Goal: Information Seeking & Learning: Learn about a topic

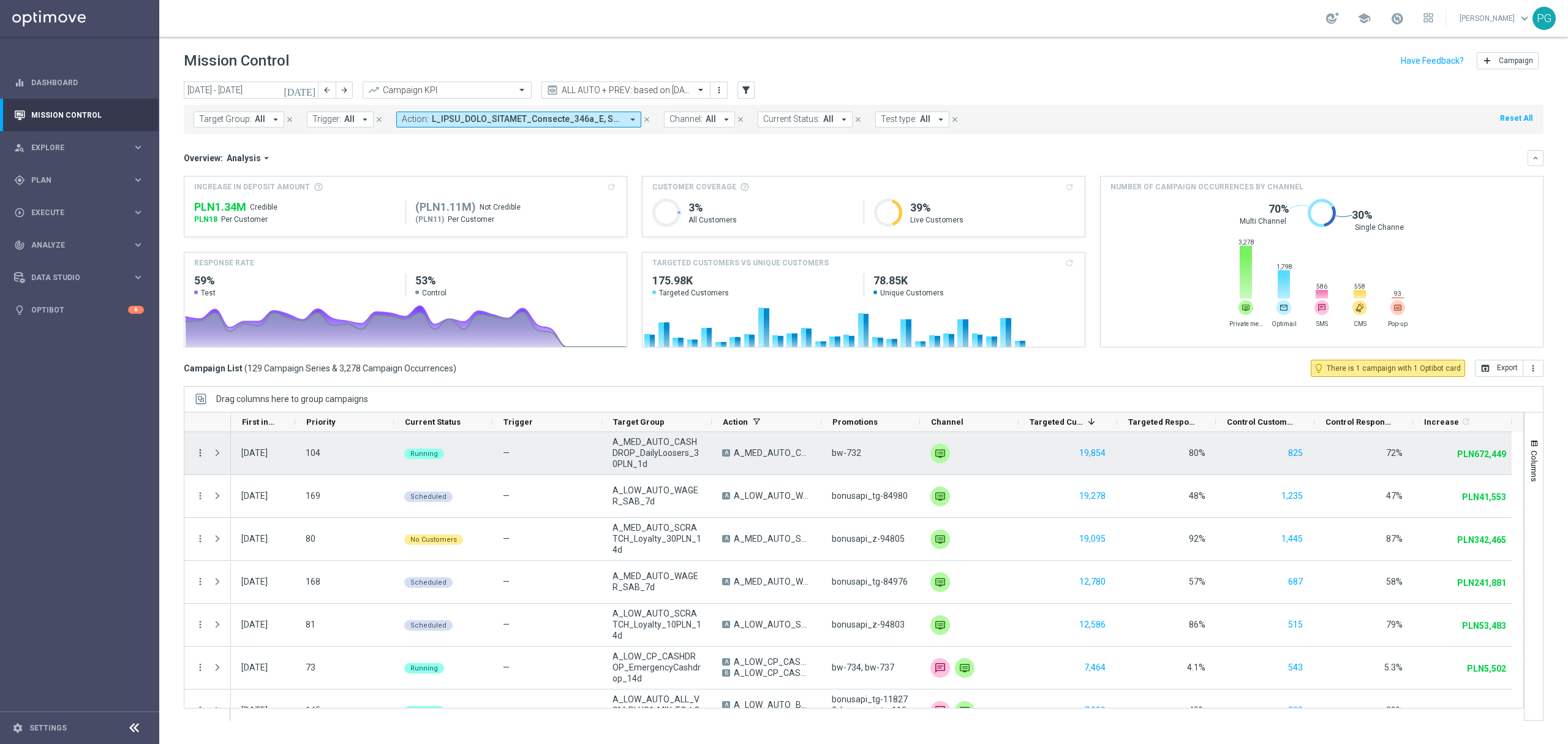
click at [199, 454] on icon "more_vert" at bounding box center [200, 453] width 11 height 11
click at [226, 458] on span "Campaign Details" at bounding box center [255, 461] width 62 height 8
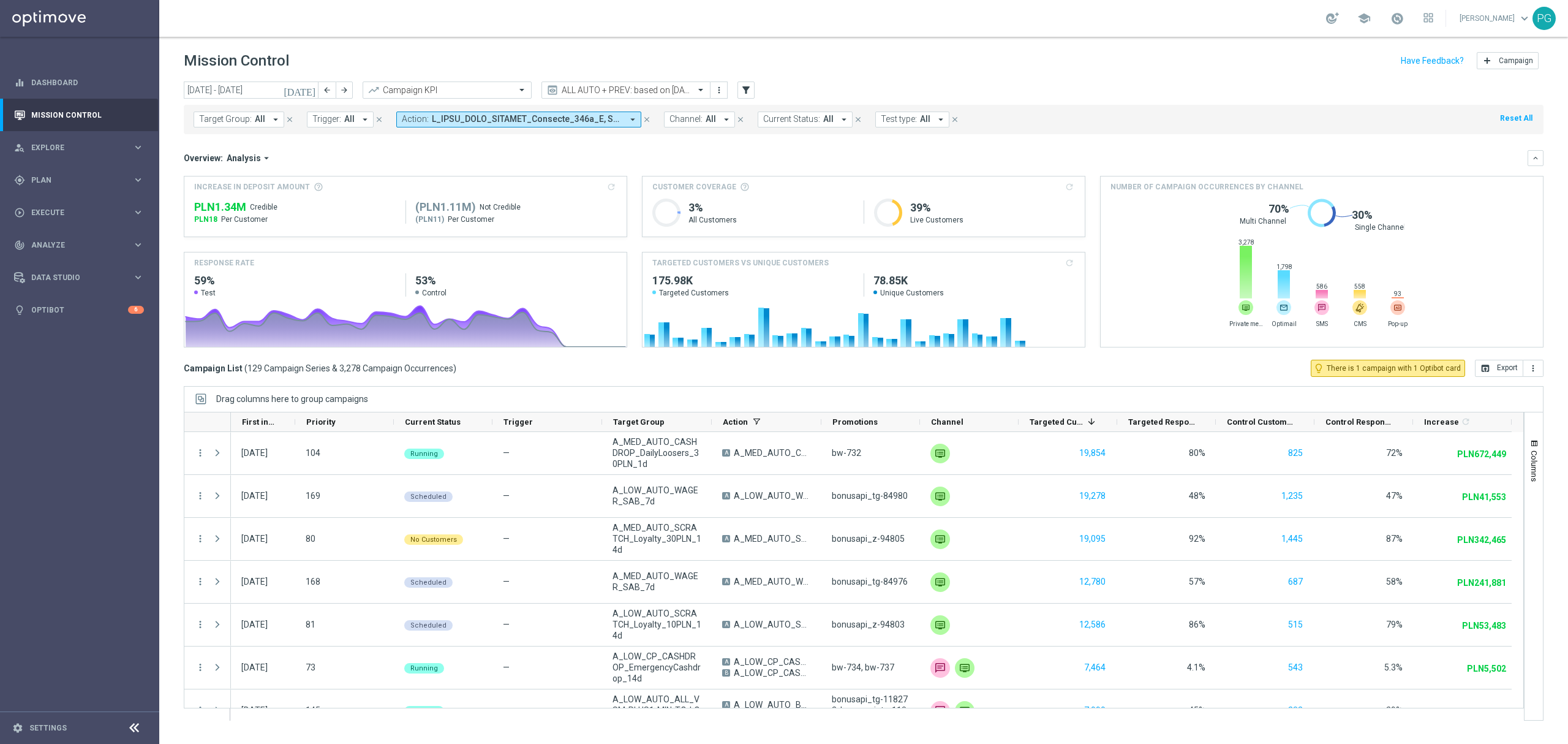
click at [550, 123] on span at bounding box center [528, 119] width 191 height 11
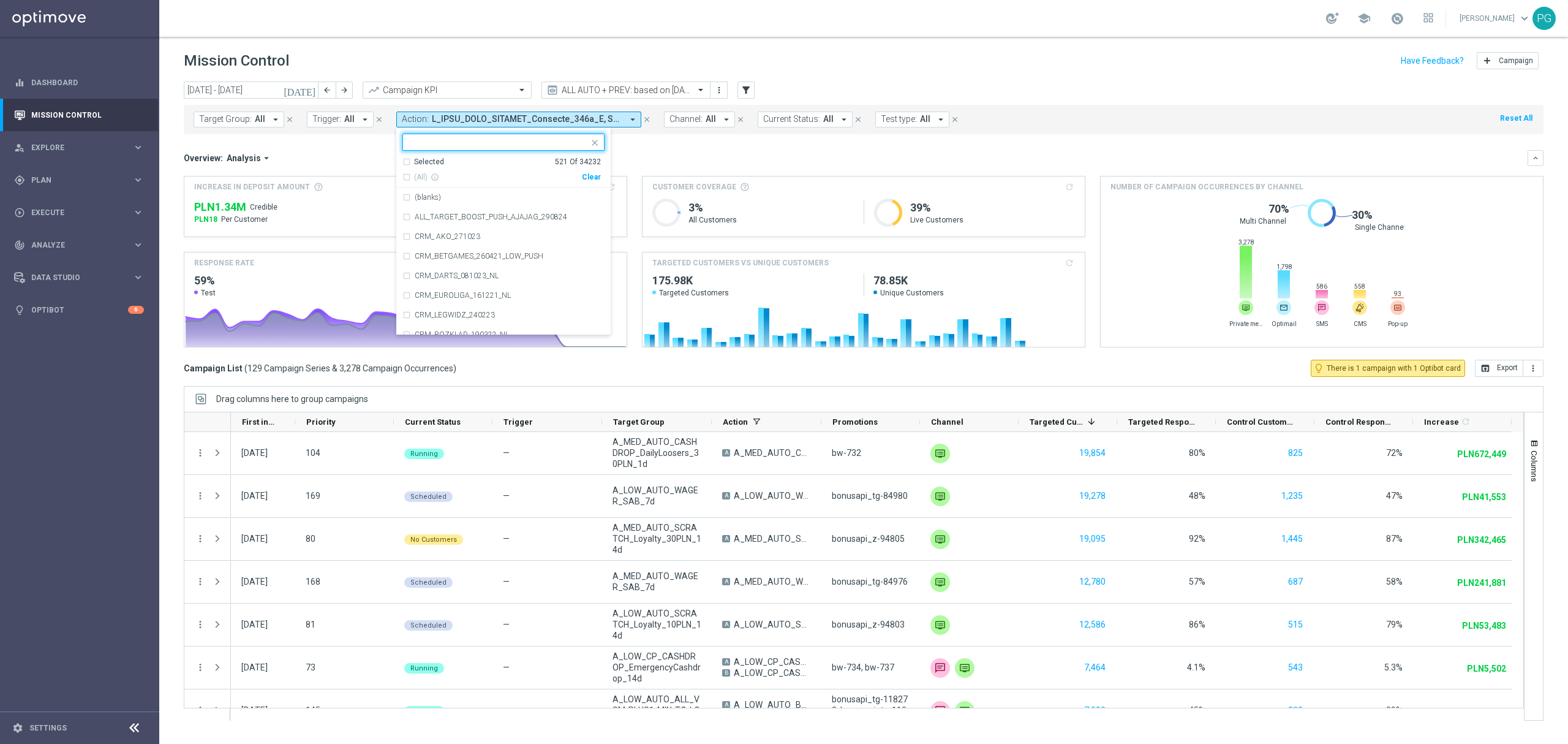
click at [432, 160] on div "Selected" at bounding box center [428, 162] width 30 height 11
click at [429, 164] on div "Selected" at bounding box center [428, 162] width 30 height 11
click at [0, 0] on div "Clear" at bounding box center [0, 0] width 0 height 0
click at [525, 142] on input "text" at bounding box center [498, 143] width 179 height 11
click at [437, 175] on span "(All Search Results)" at bounding box center [447, 177] width 67 height 11
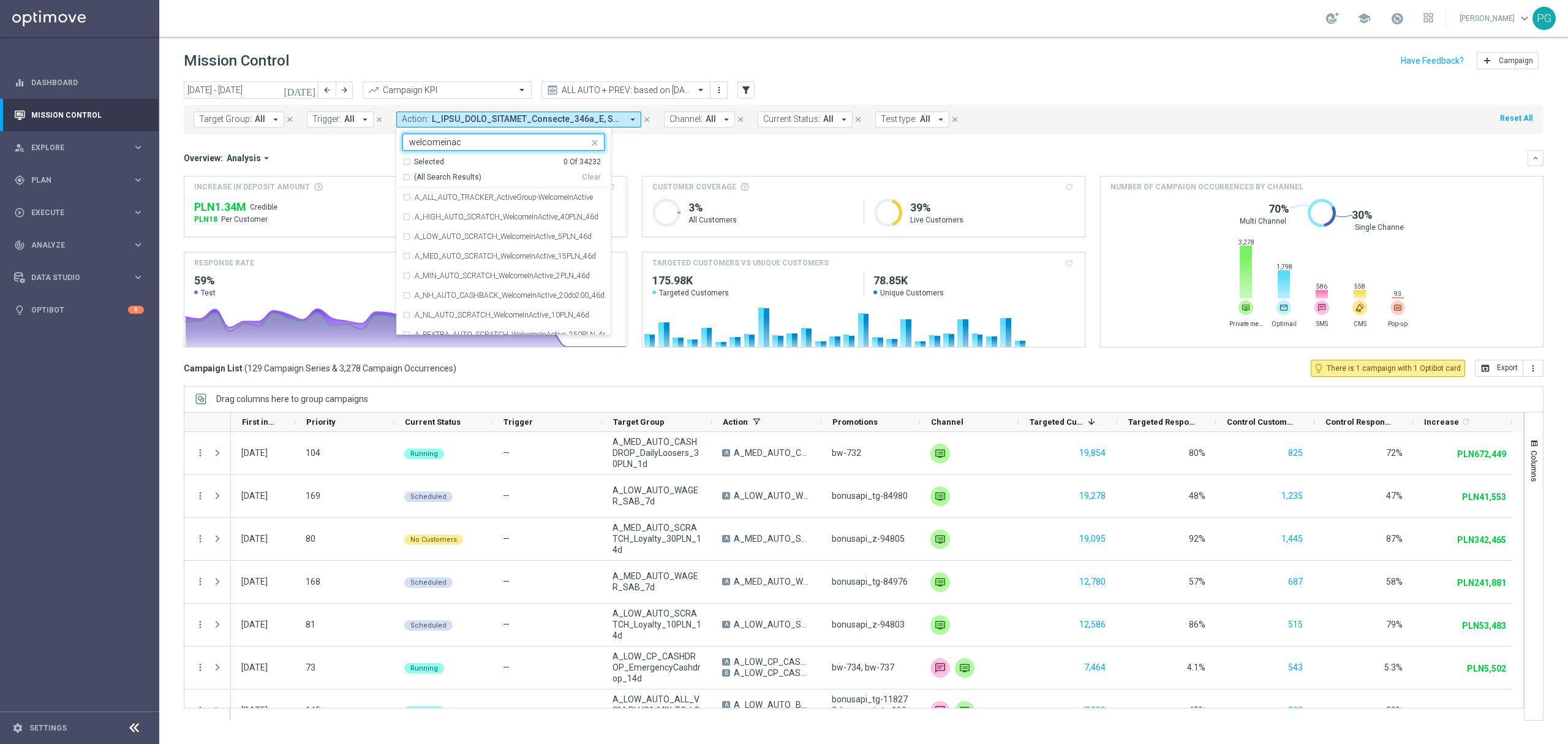
type input "welcomeinac"
click at [420, 201] on label "A_ALL_AUTO_TRACKER_ActiveGroup-WelcomeInActive" at bounding box center [503, 198] width 178 height 8
click at [677, 160] on div "Overview: Analysis arrow_drop_down" at bounding box center [856, 158] width 1344 height 11
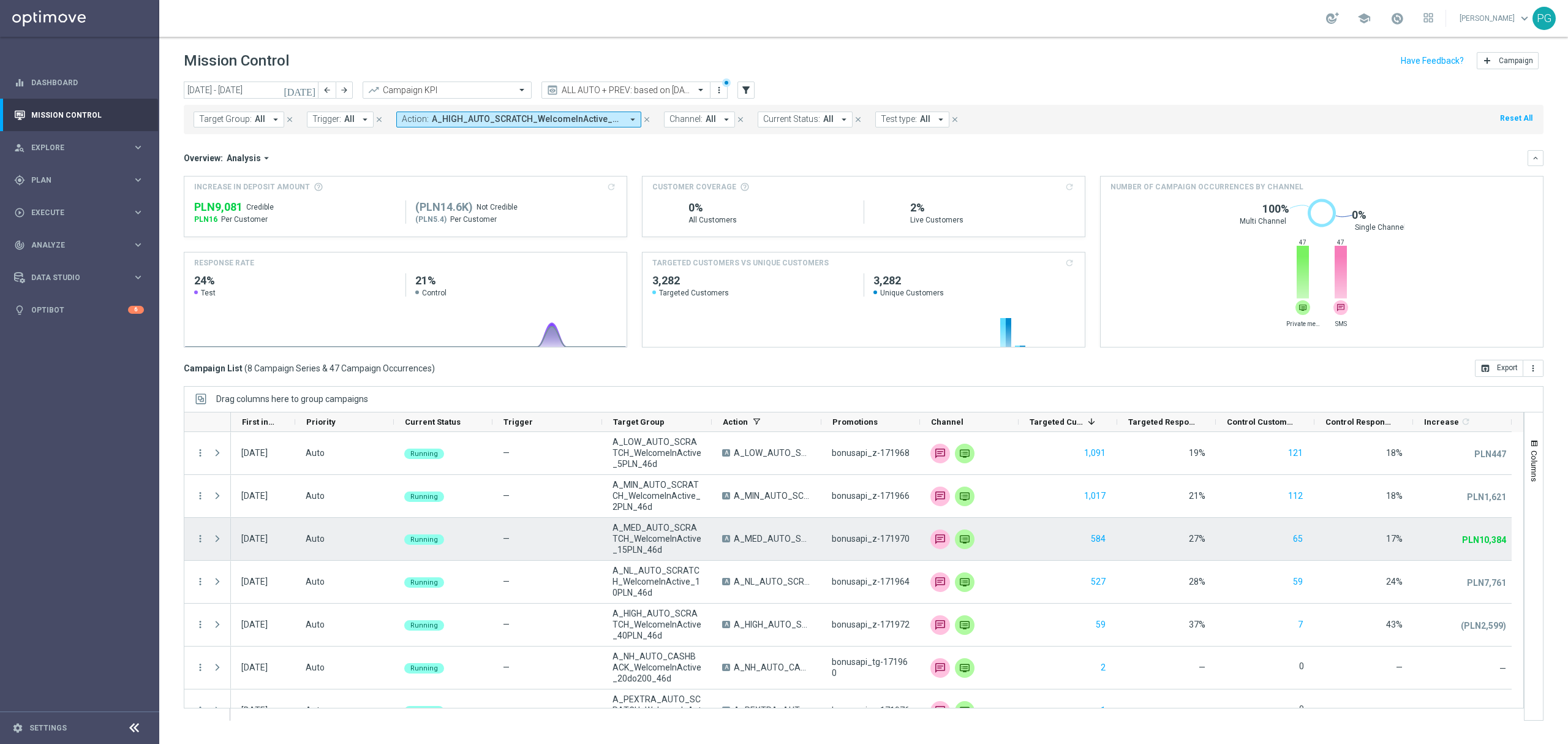
scroll to position [67, 0]
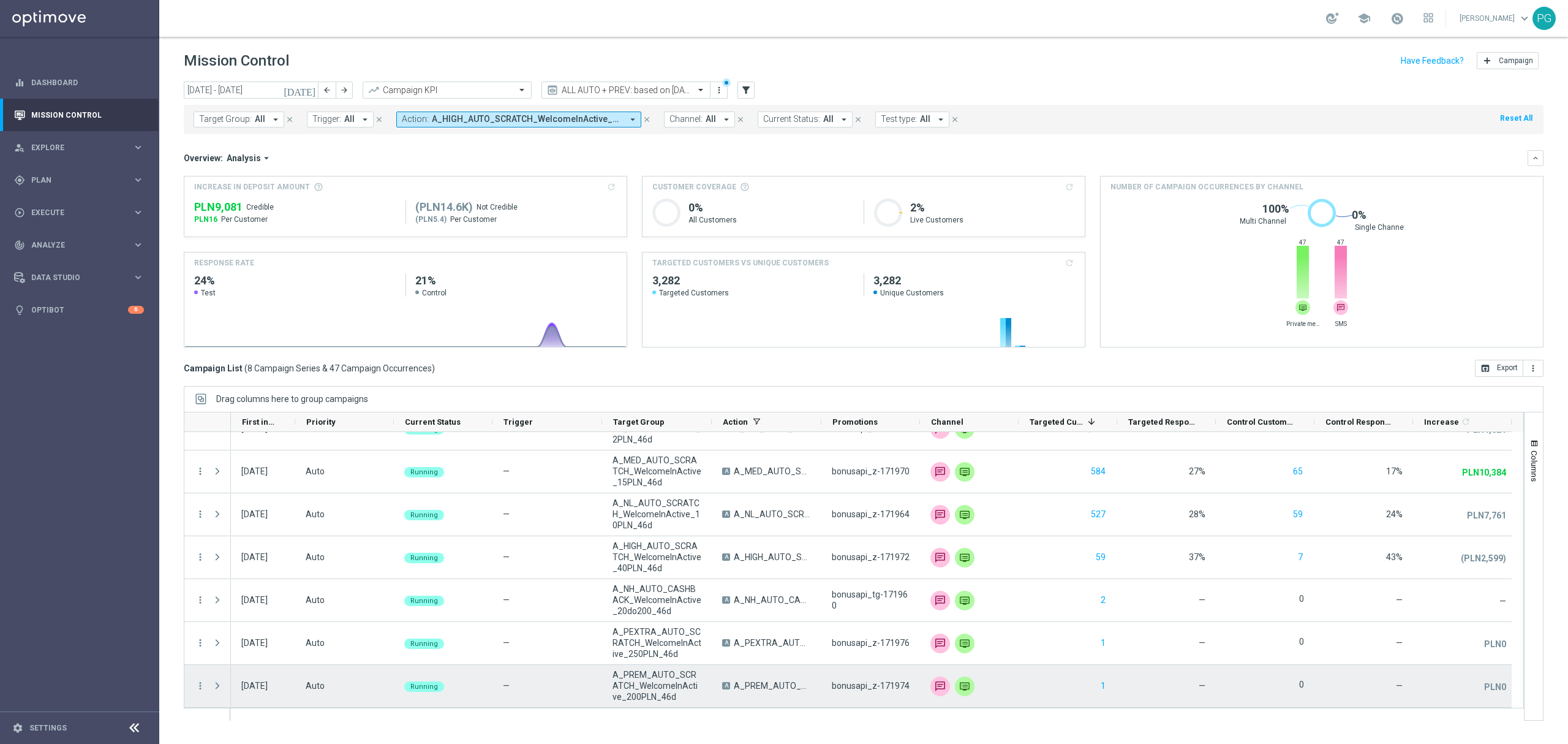
click at [219, 687] on span at bounding box center [218, 685] width 11 height 10
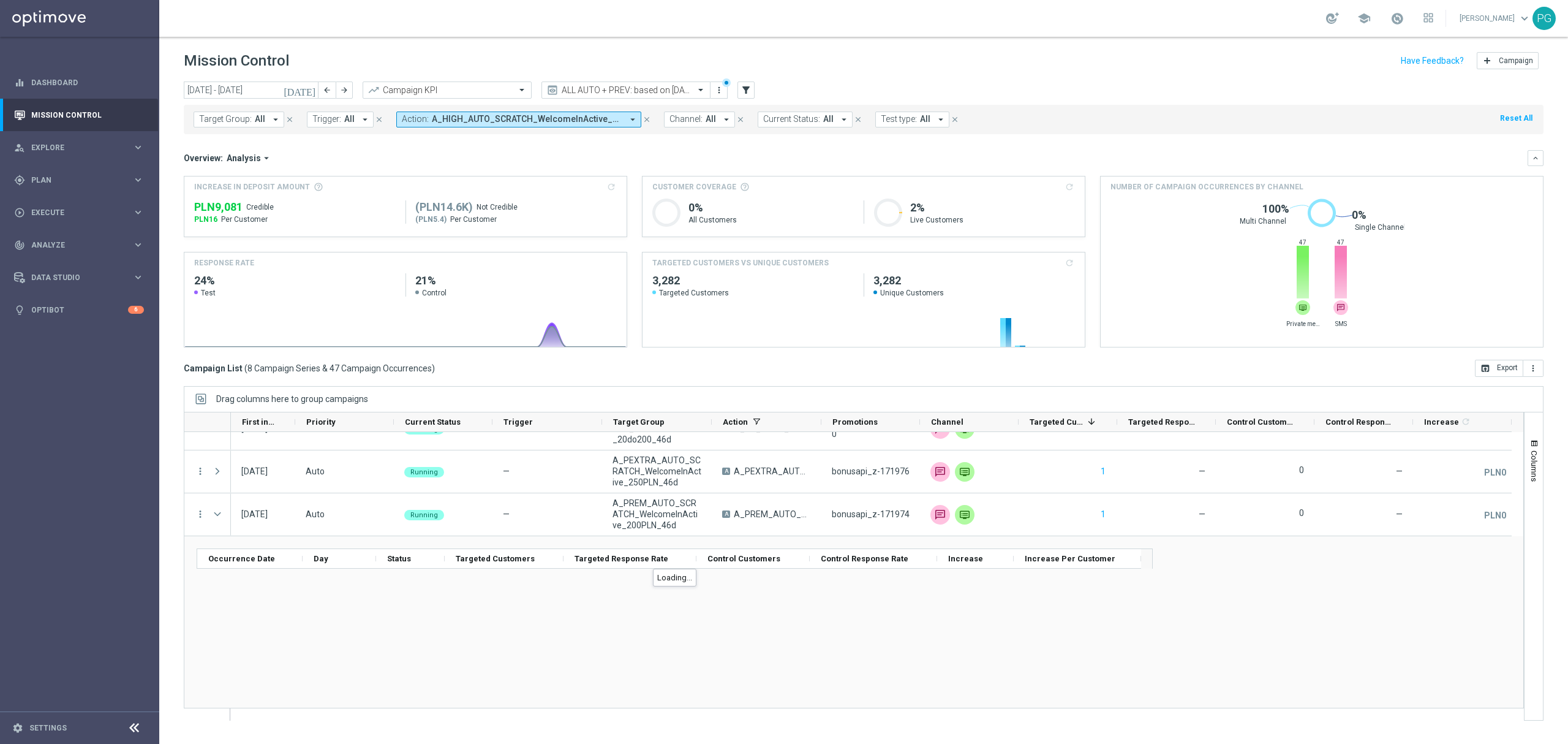
scroll to position [239, 0]
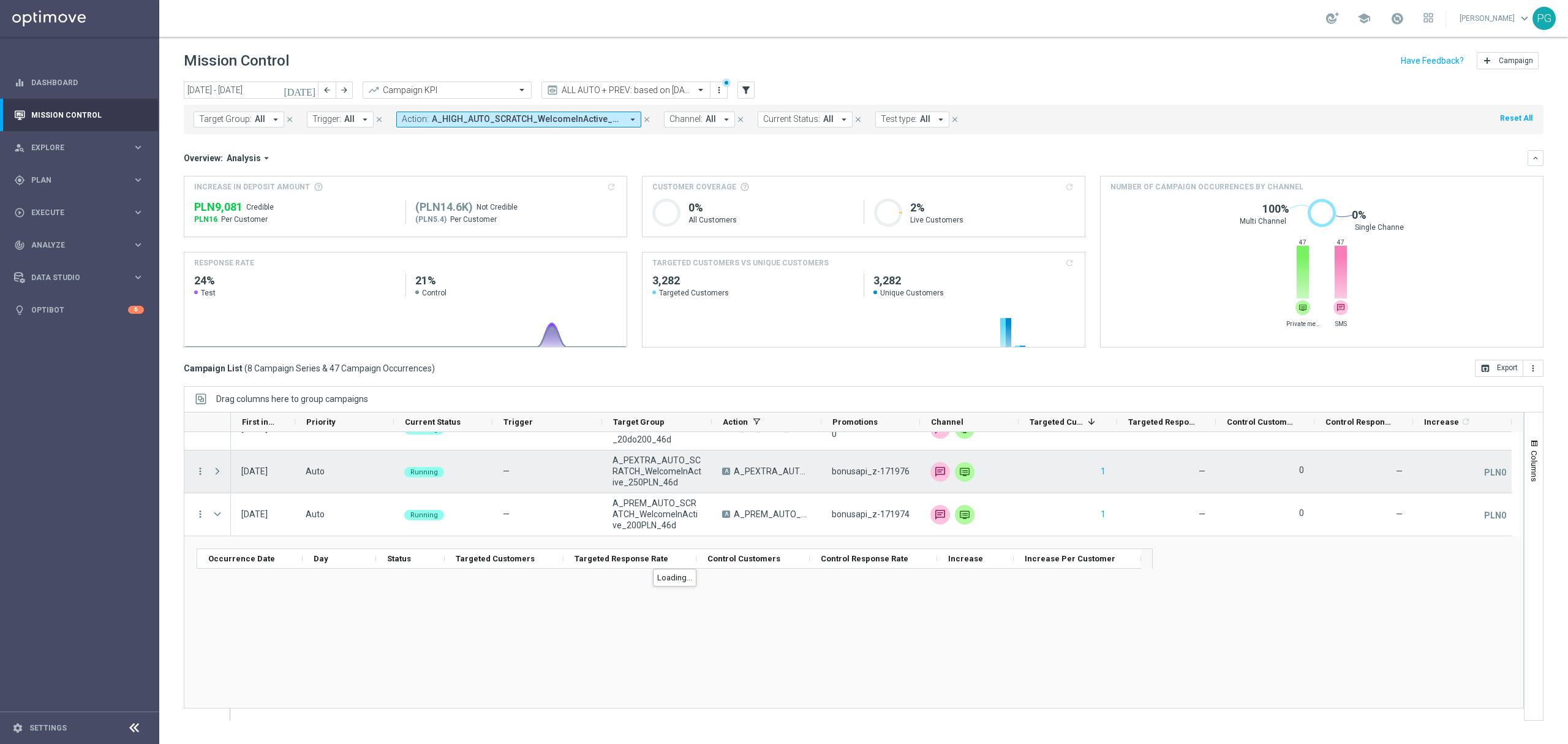
click at [216, 467] on span at bounding box center [218, 471] width 11 height 10
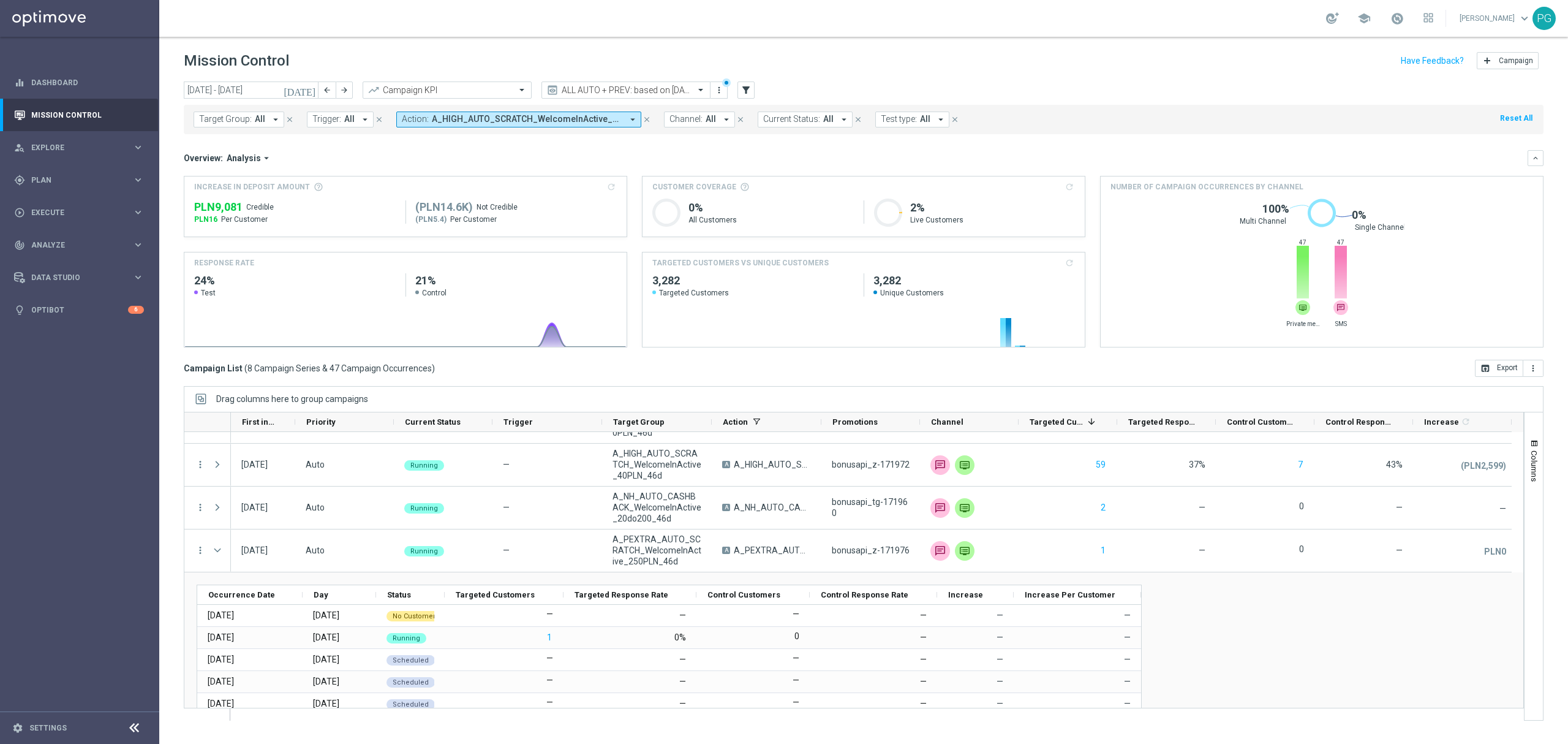
scroll to position [152, 0]
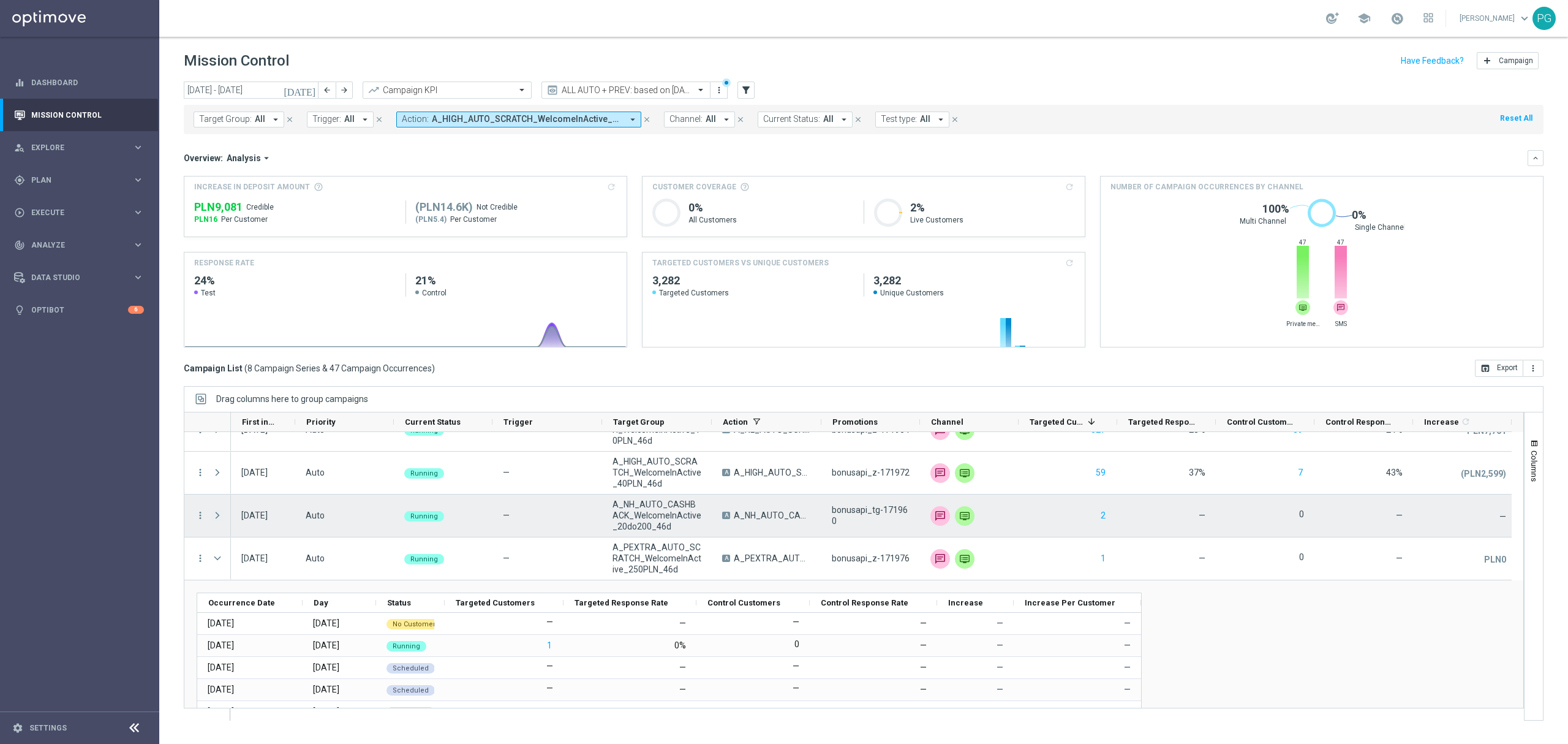
click at [218, 517] on span at bounding box center [218, 515] width 11 height 10
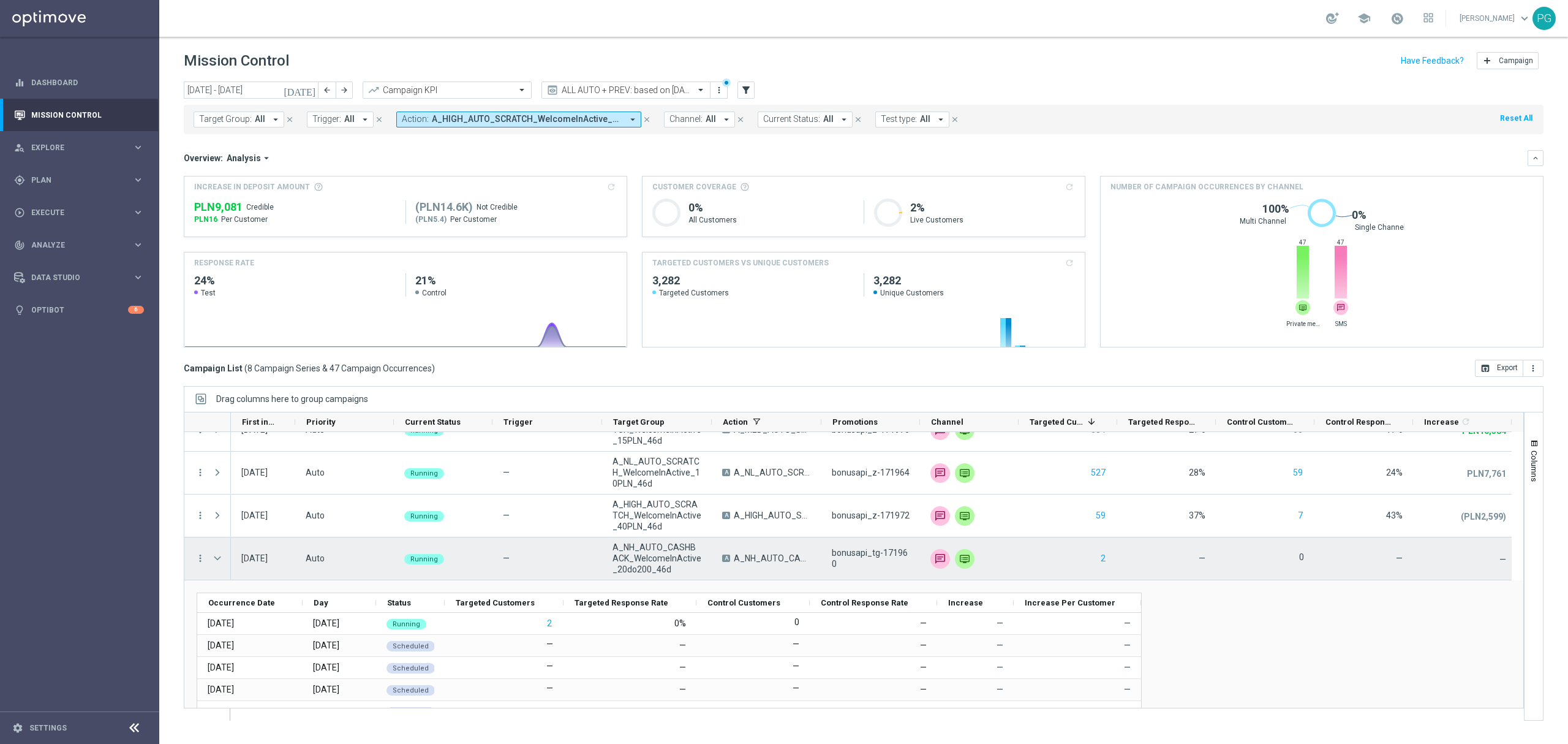
scroll to position [102, 0]
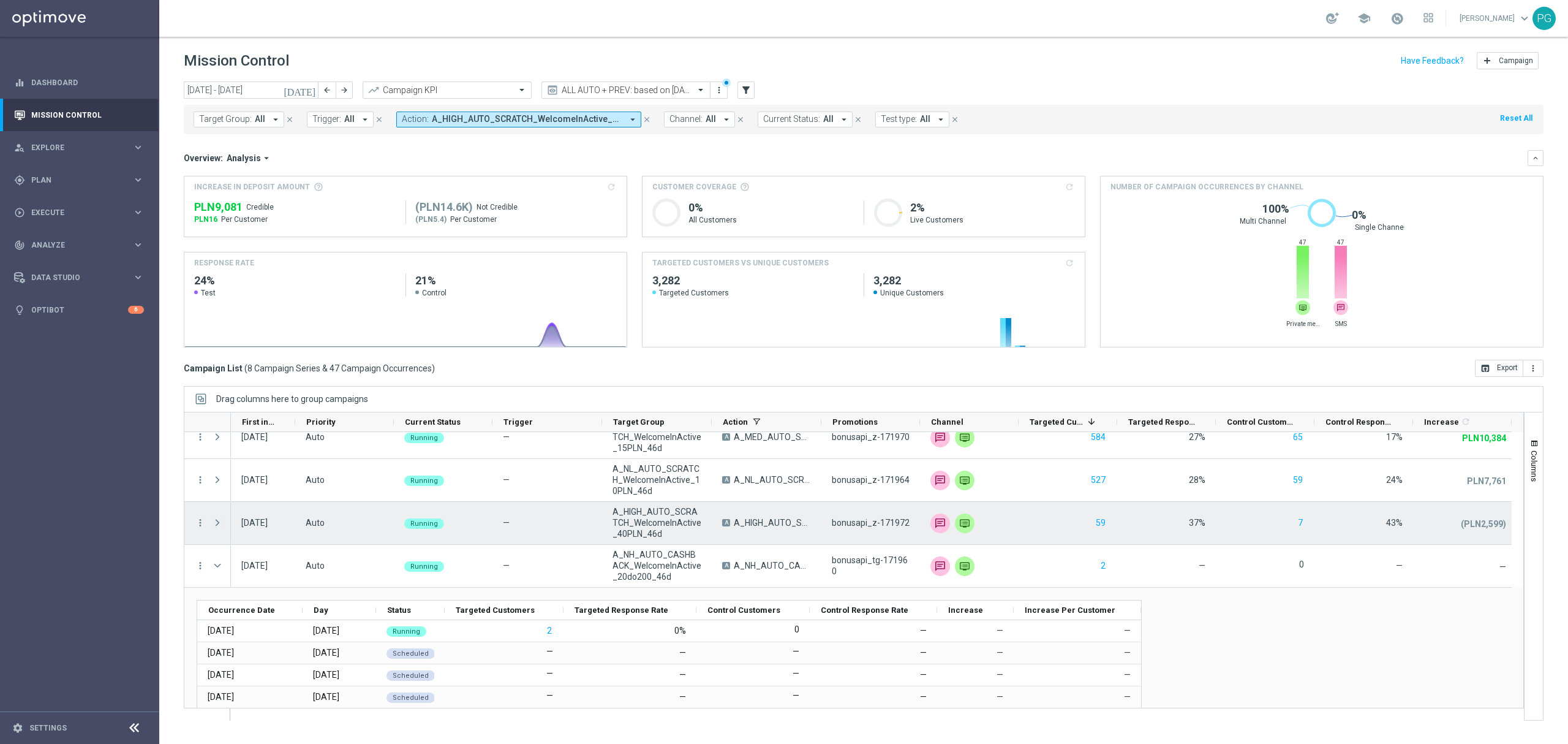
click at [221, 528] on span at bounding box center [218, 522] width 11 height 10
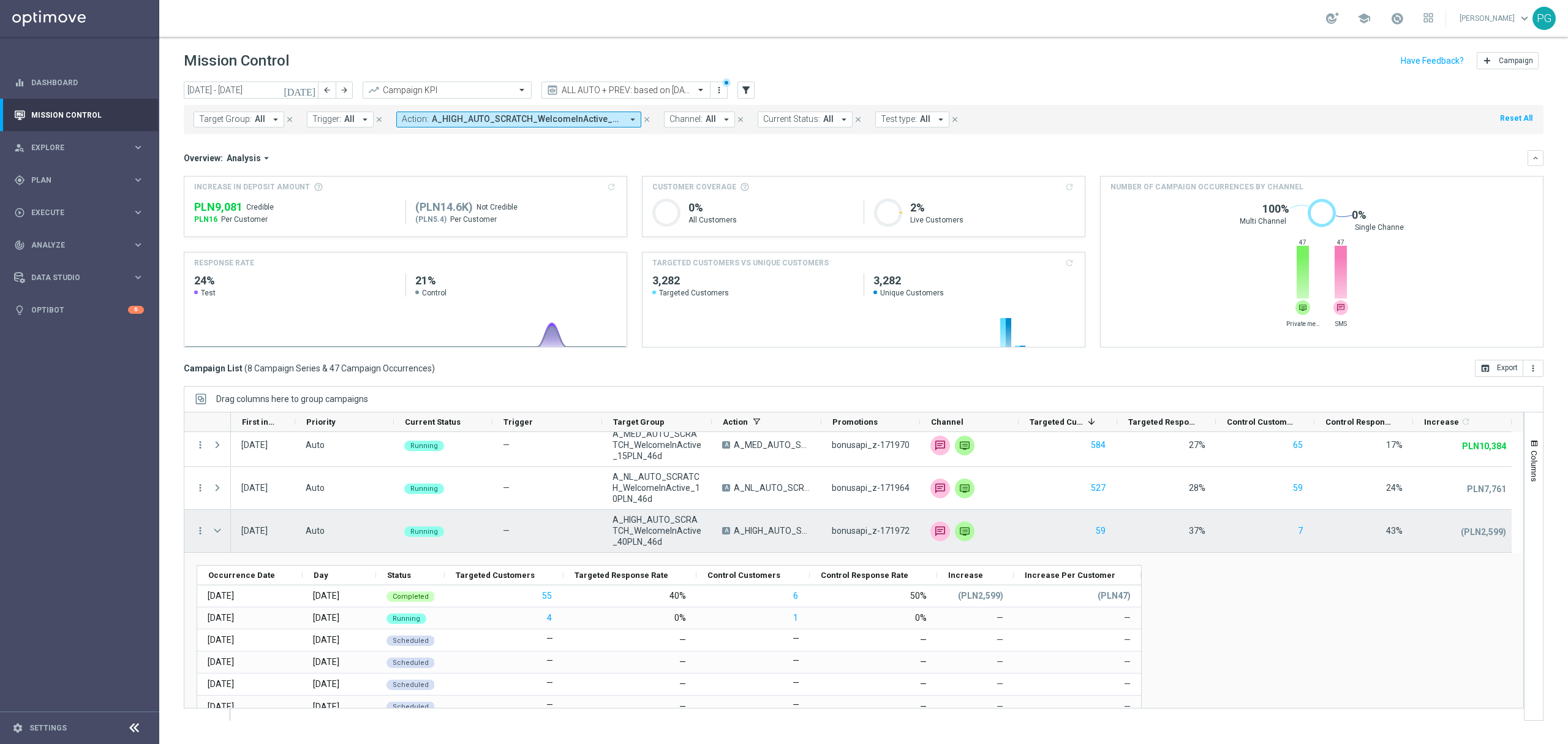
scroll to position [94, 0]
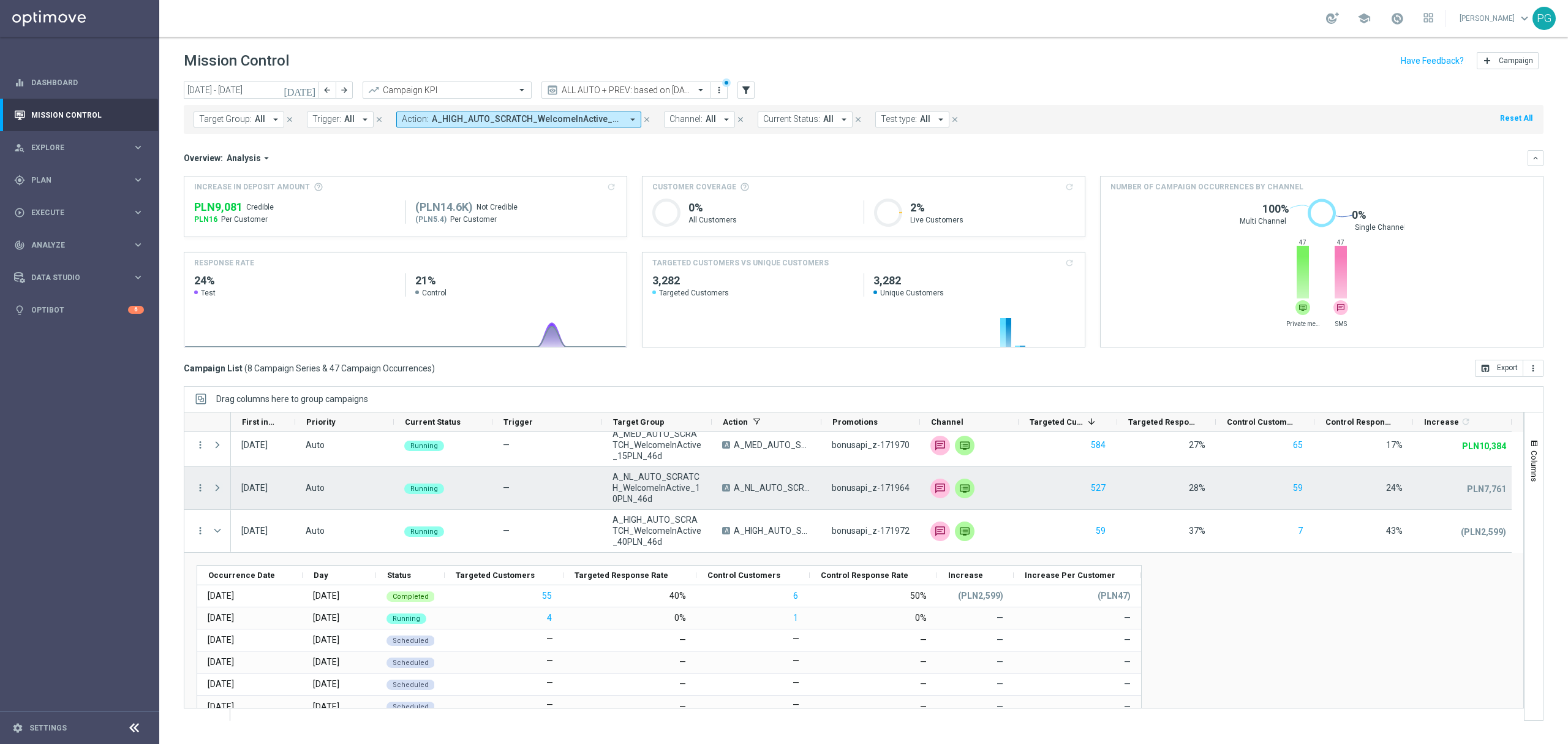
click at [219, 493] on span at bounding box center [218, 487] width 11 height 10
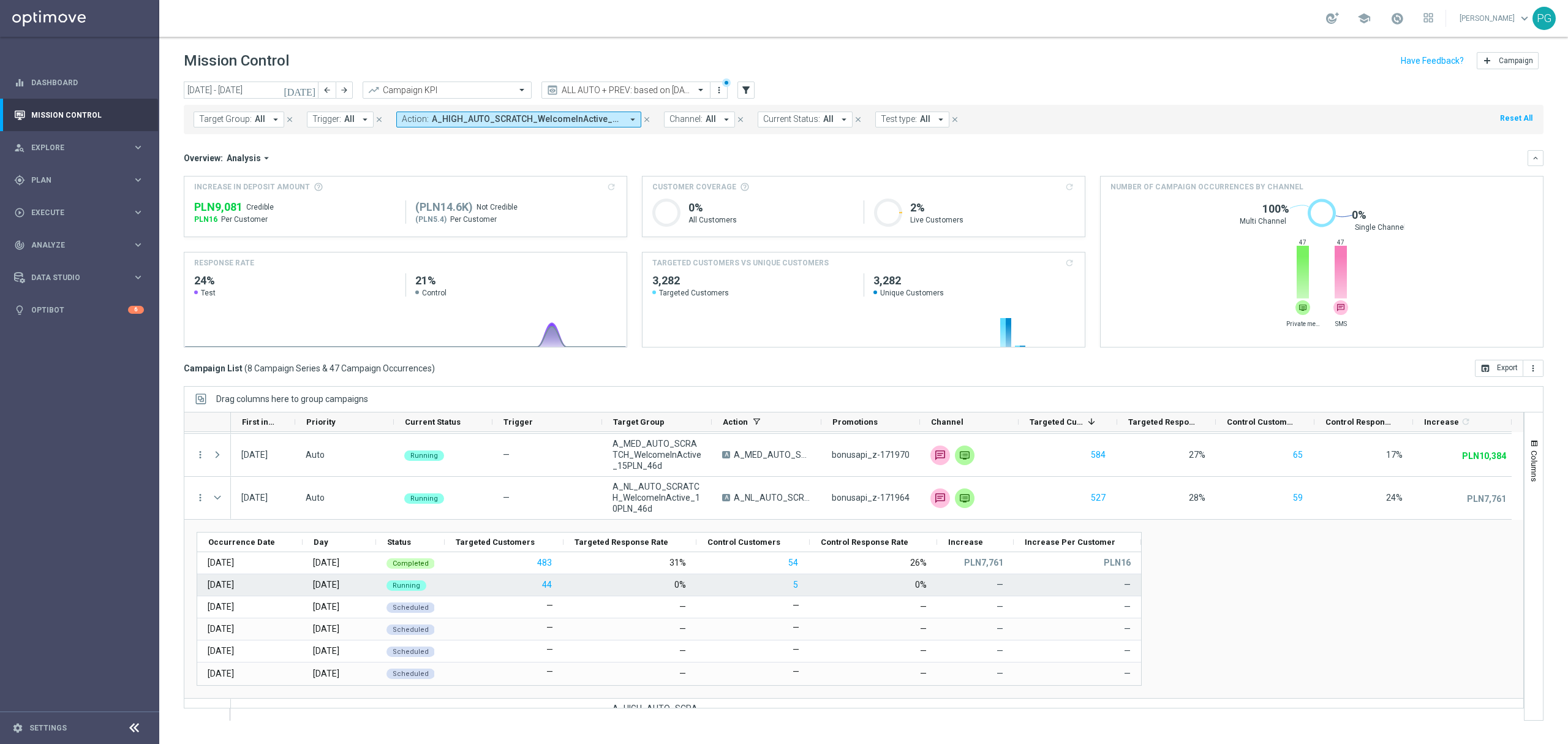
scroll to position [83, 0]
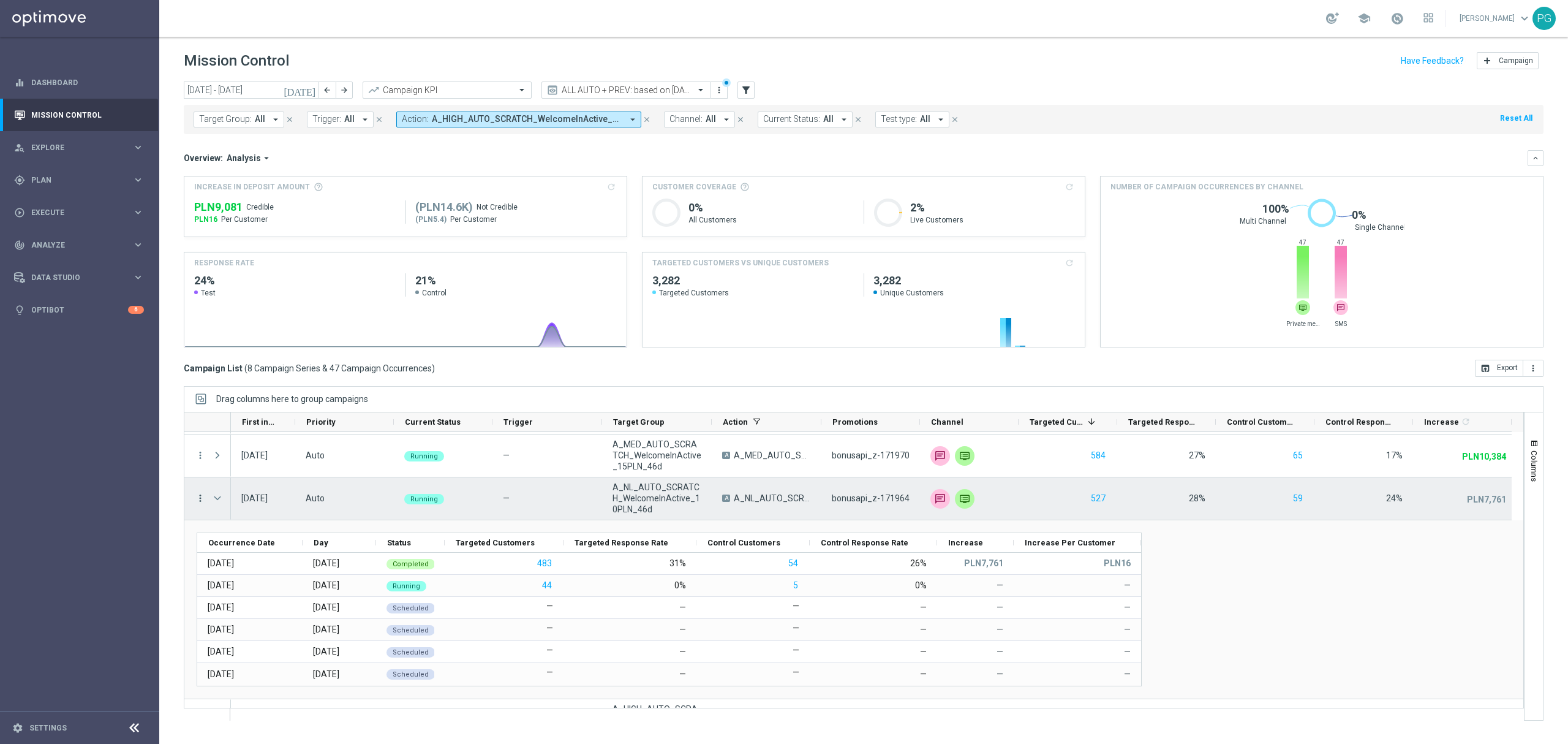
click at [203, 500] on icon "more_vert" at bounding box center [200, 498] width 11 height 11
click at [221, 507] on div "list" at bounding box center [215, 506] width 18 height 8
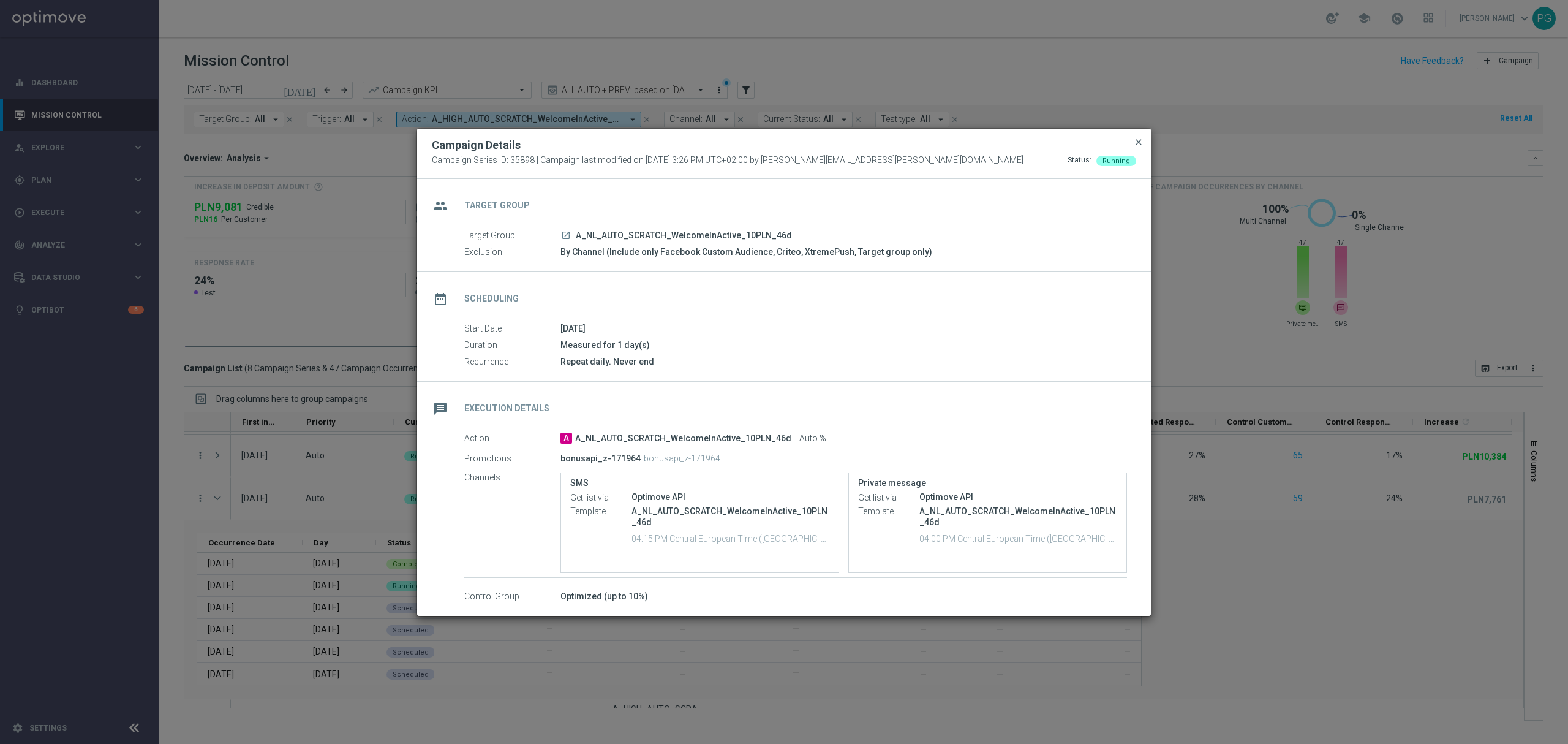
click at [1139, 142] on span "close" at bounding box center [1138, 142] width 10 height 10
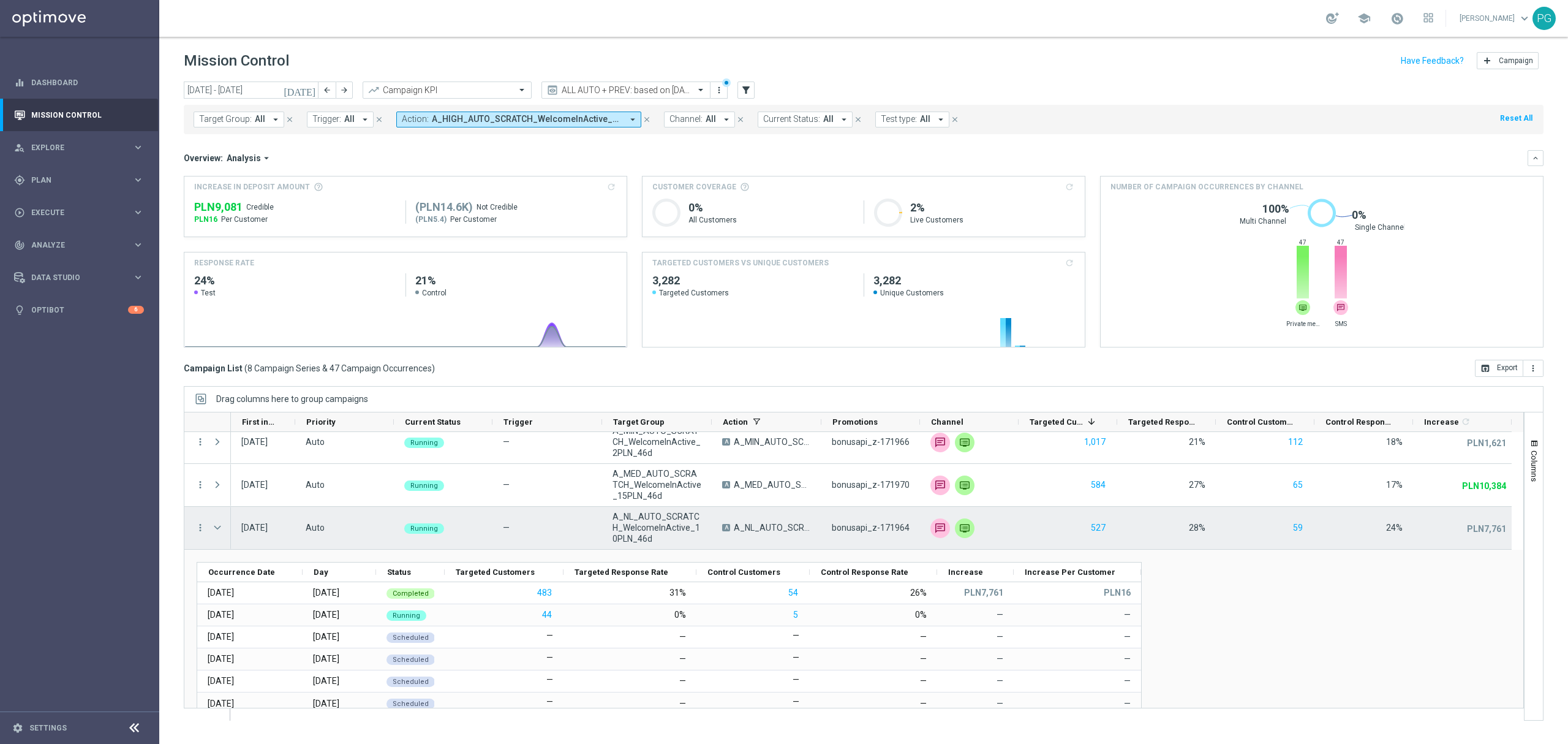
scroll to position [53, 0]
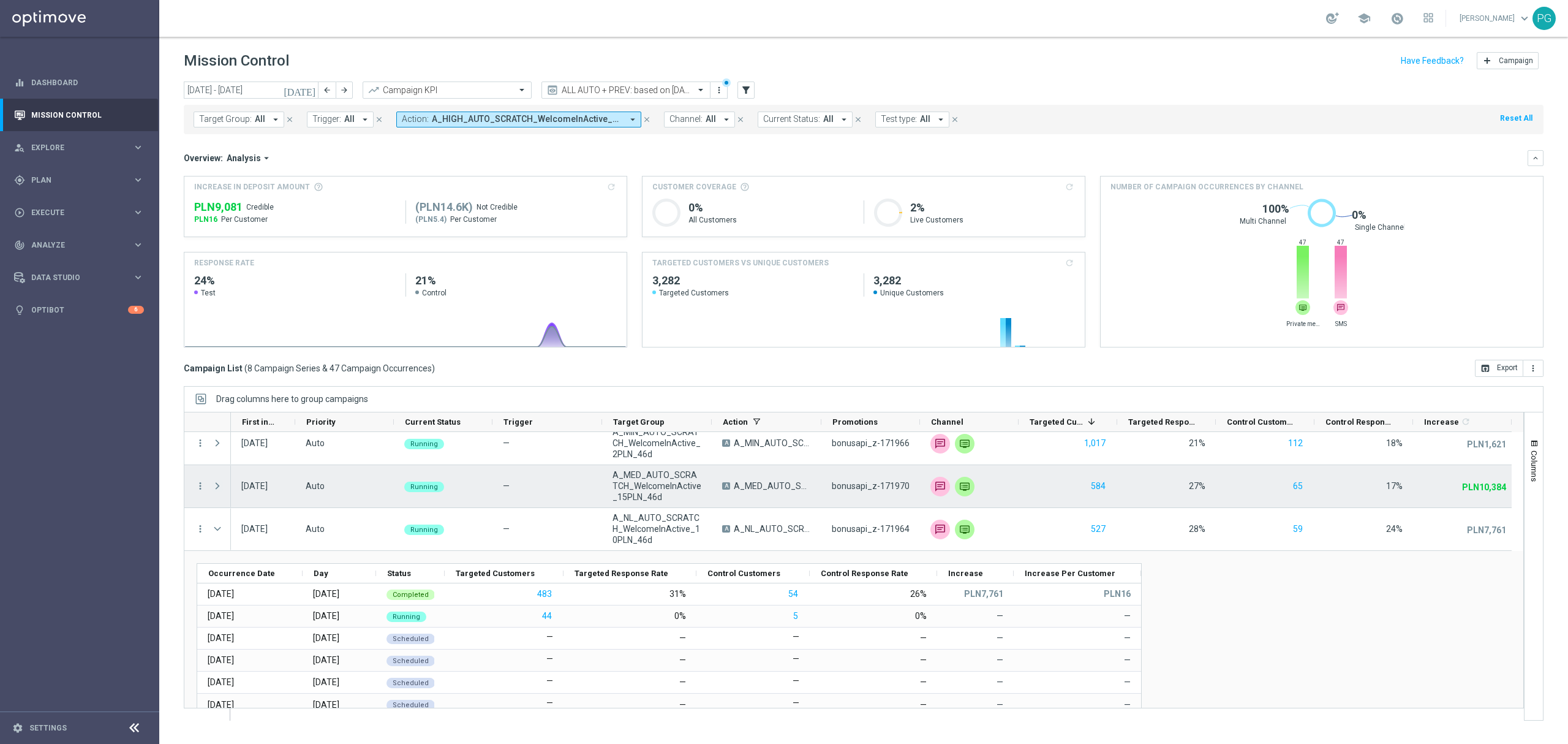
click at [218, 487] on span at bounding box center [218, 486] width 11 height 10
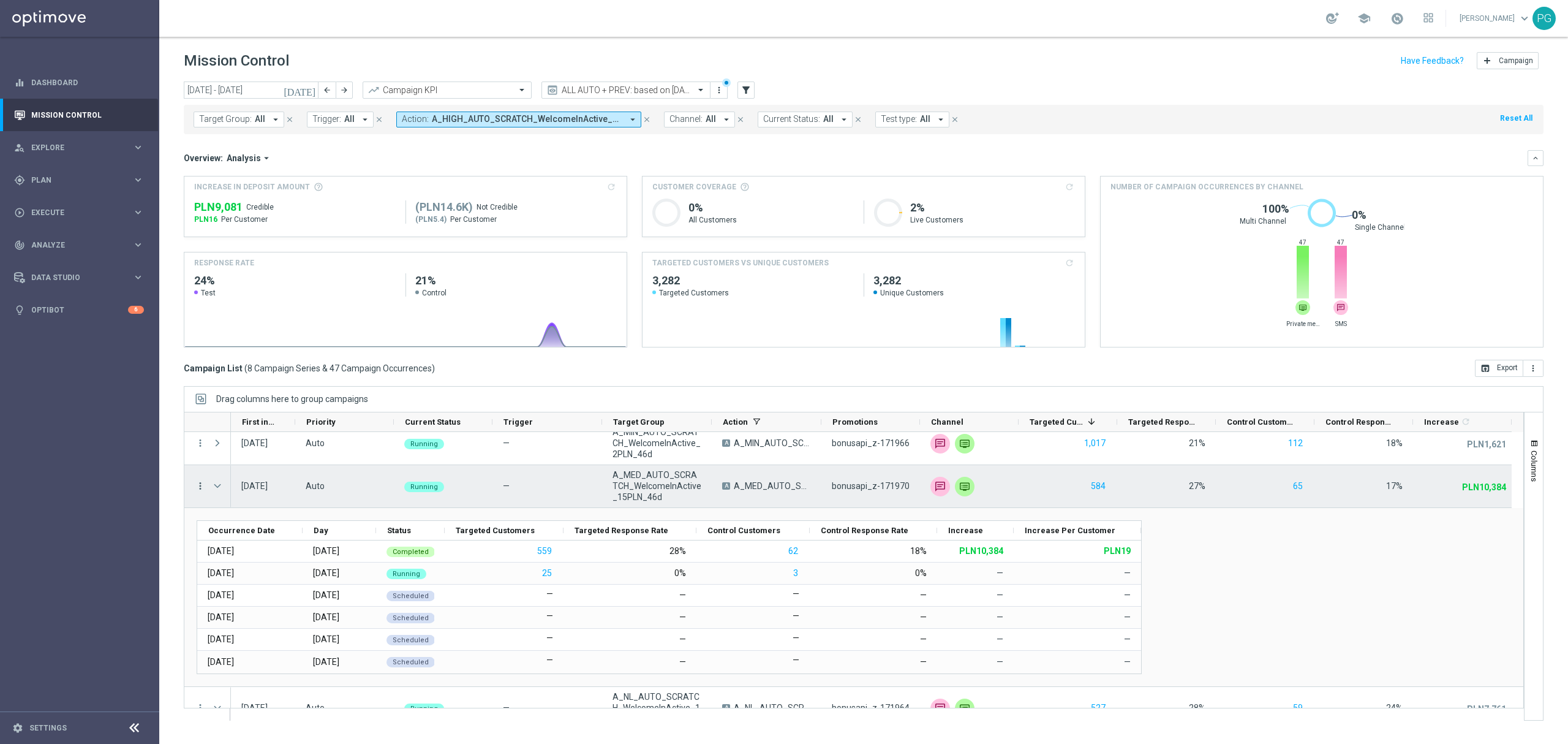
click at [199, 486] on icon "more_vert" at bounding box center [200, 486] width 11 height 11
click at [231, 497] on span "Campaign Details" at bounding box center [255, 493] width 62 height 8
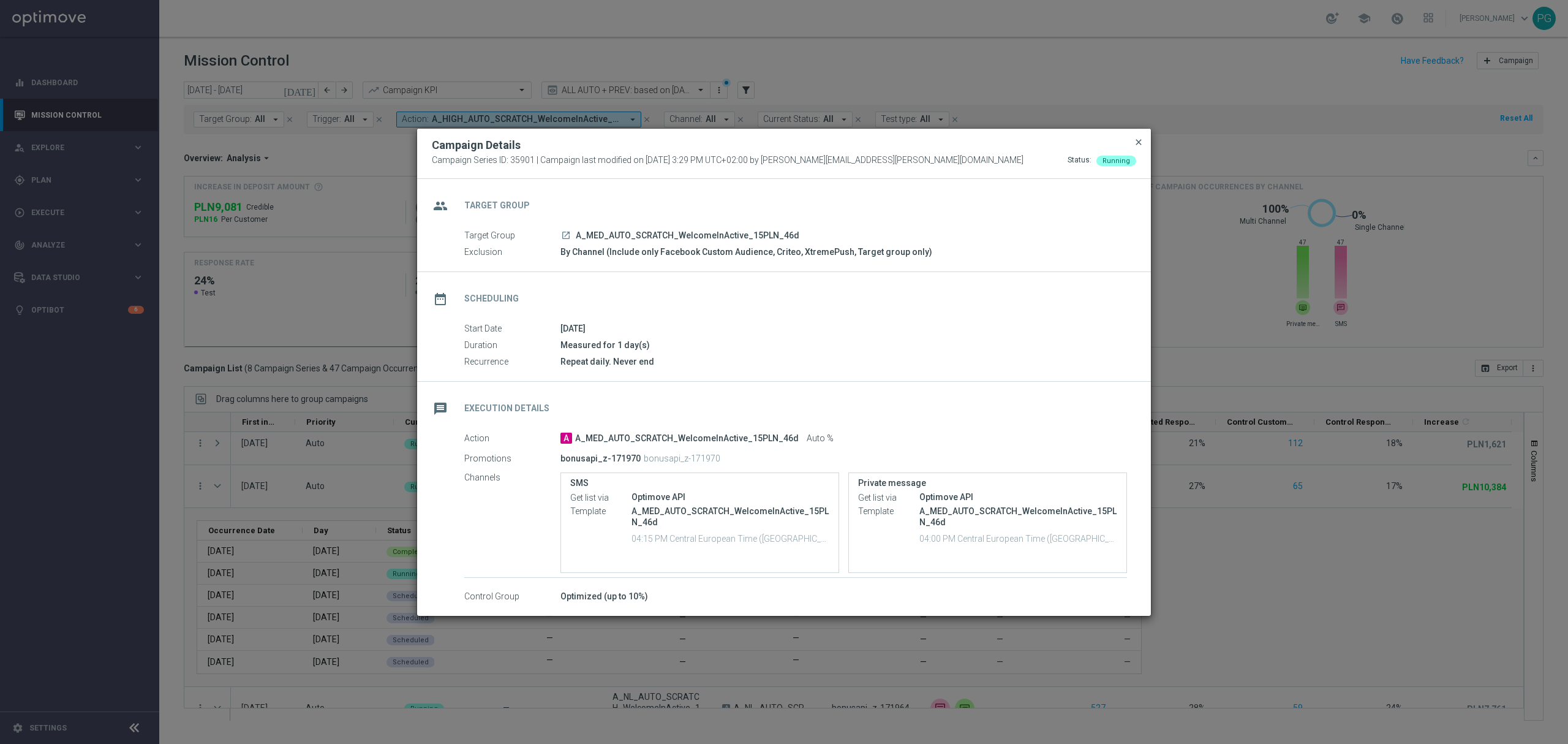
click at [1137, 144] on span "close" at bounding box center [1138, 142] width 10 height 10
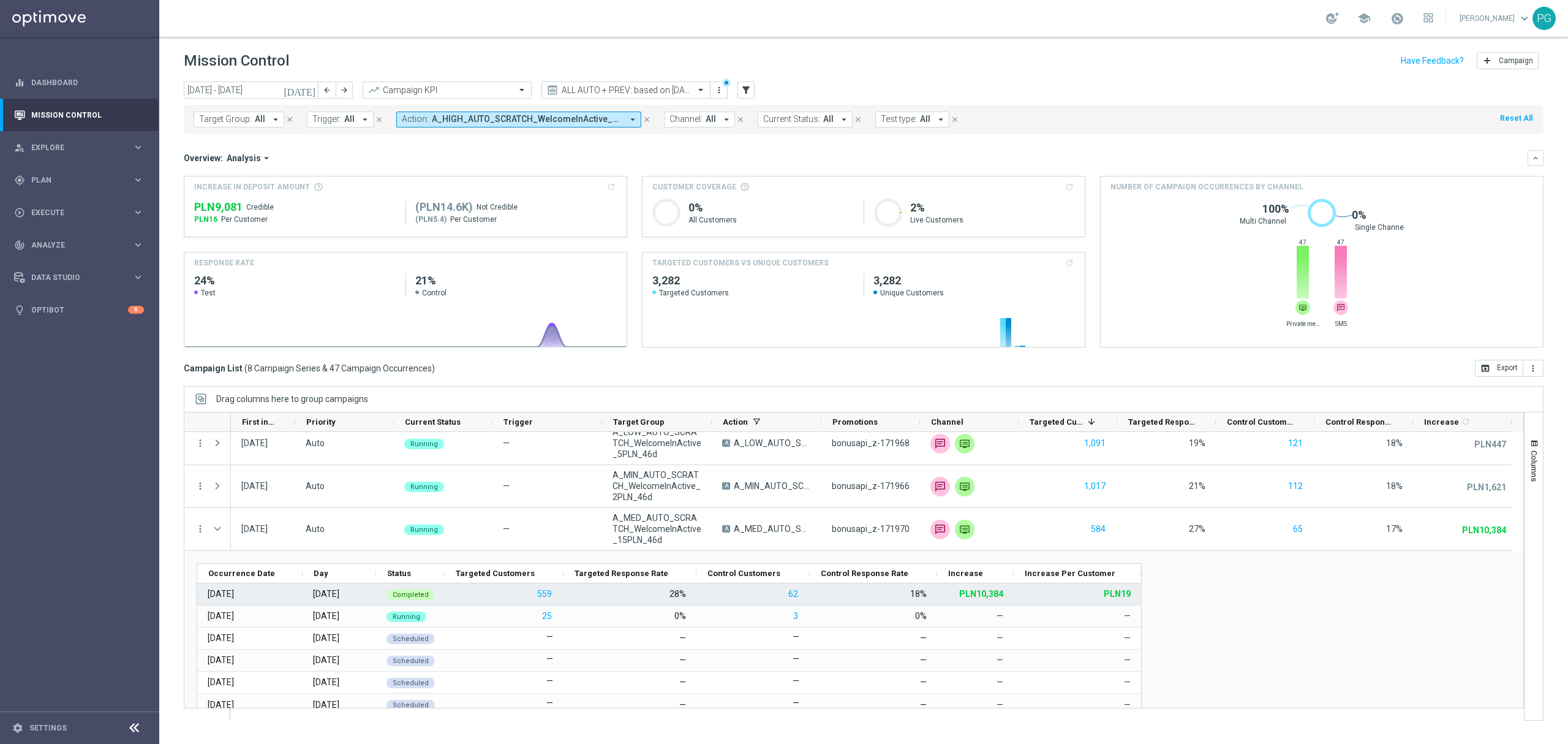
scroll to position [8, 0]
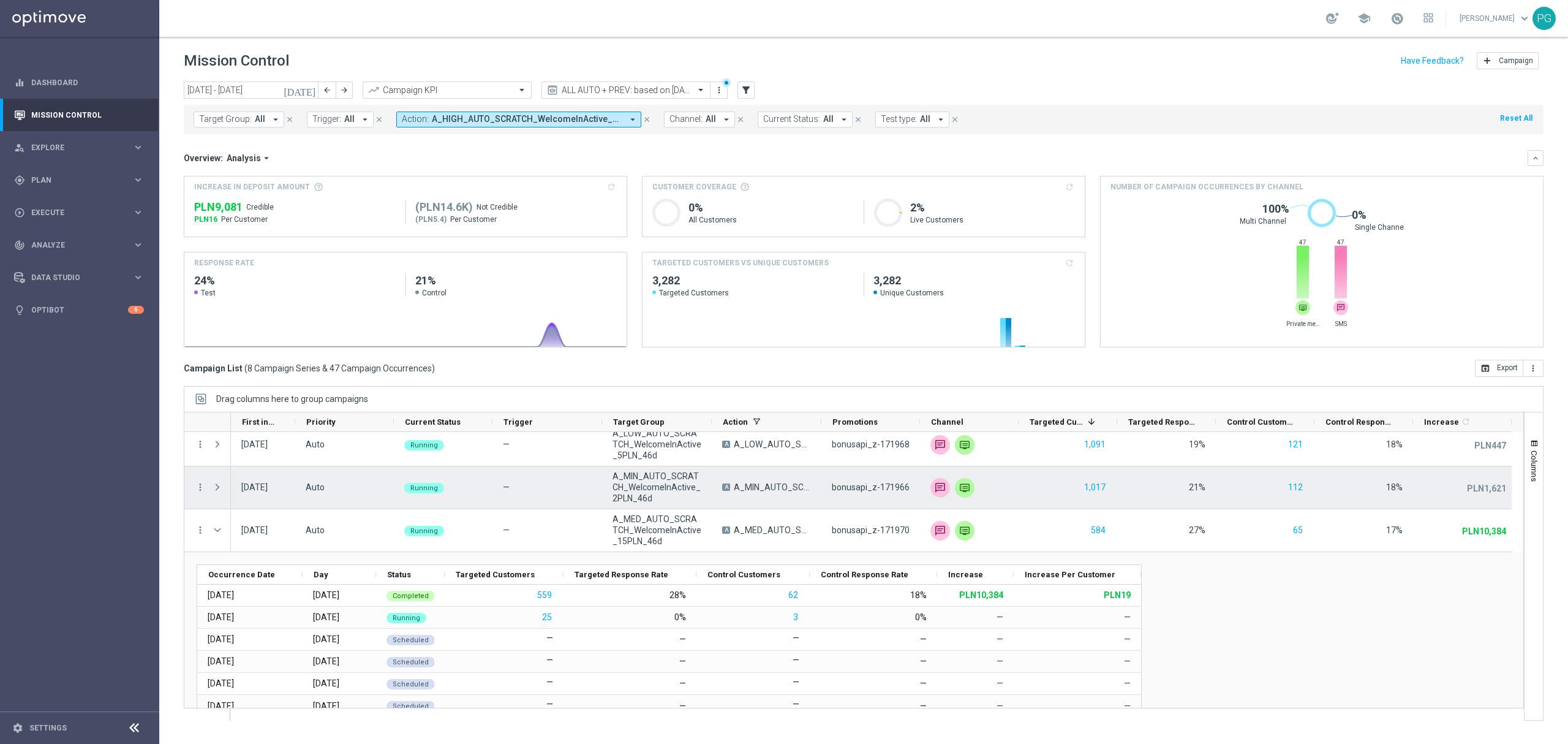
click at [221, 488] on span at bounding box center [218, 487] width 11 height 10
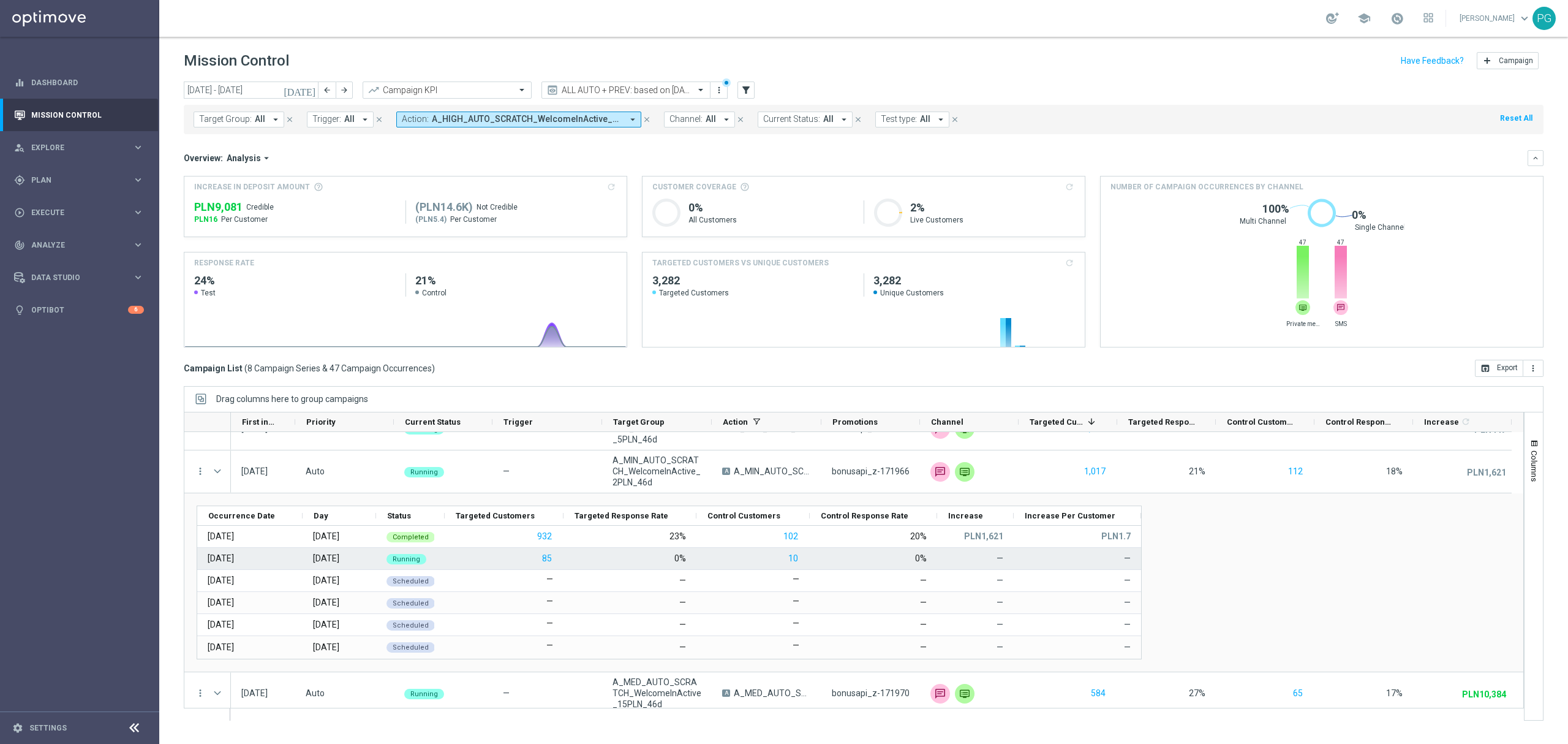
scroll to position [0, 0]
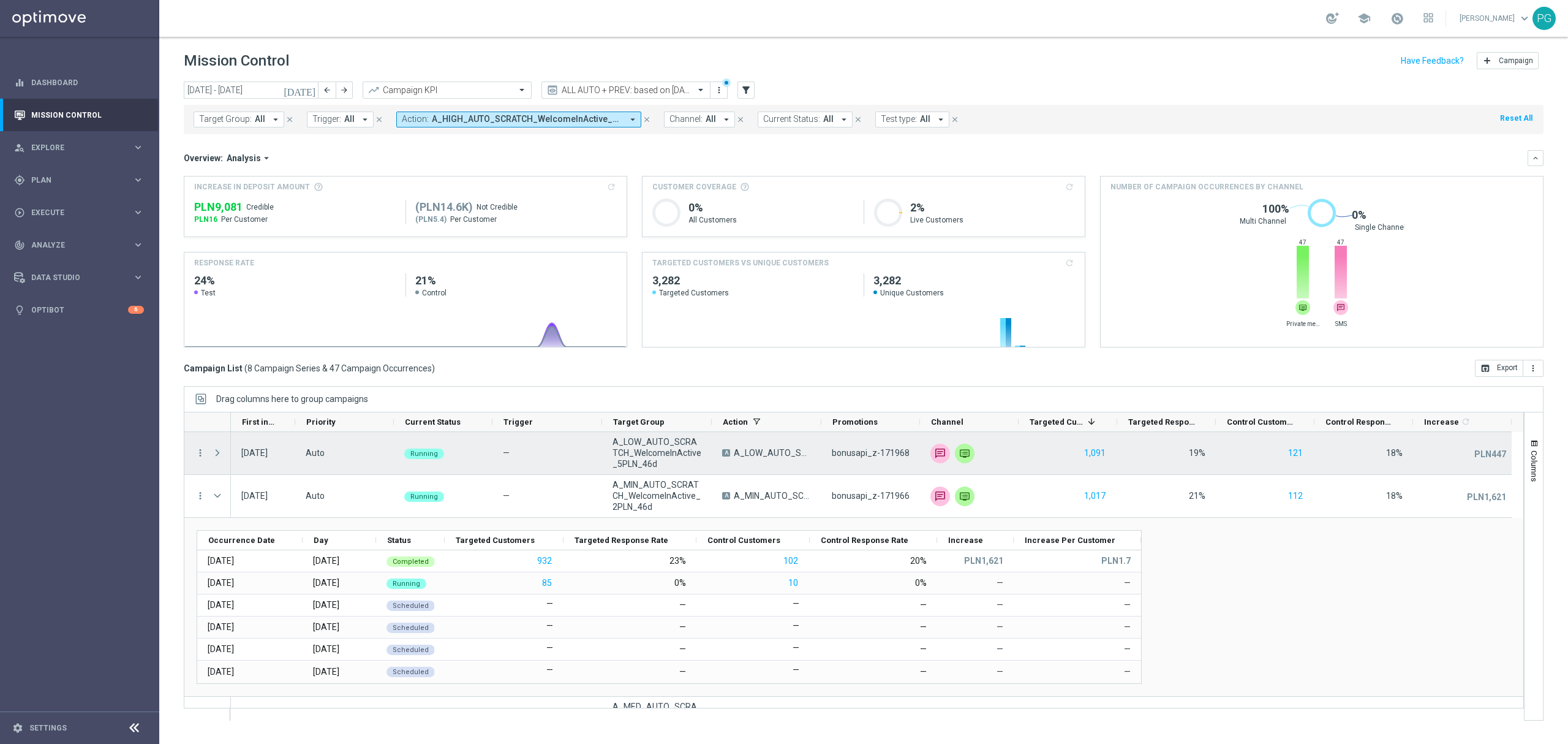
click at [218, 454] on span at bounding box center [218, 453] width 11 height 10
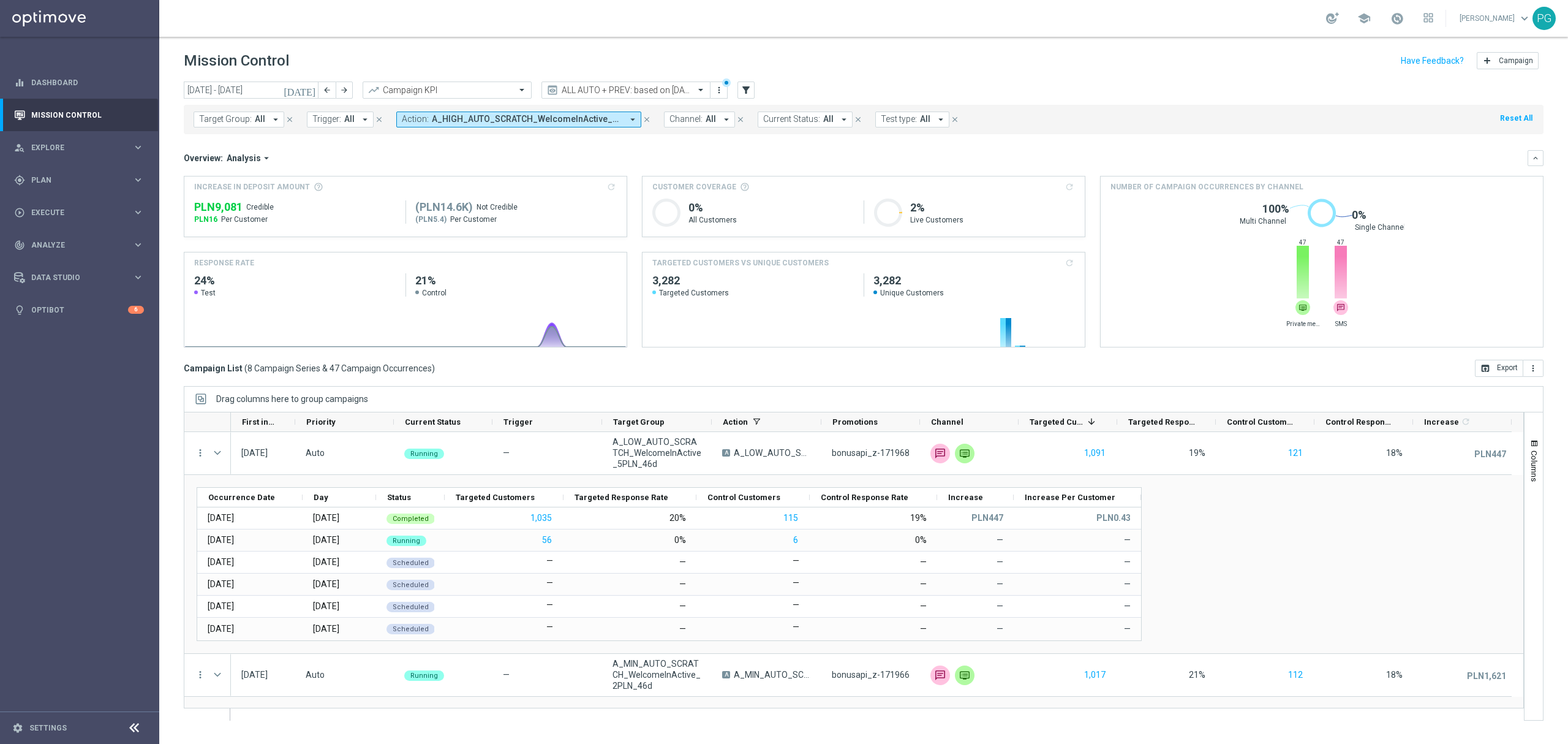
click at [31, 435] on sidenavbar "equalizer Dashboard Mission Control" at bounding box center [79, 372] width 160 height 744
click at [462, 124] on span "A_HIGH_AUTO_SCRATCH_WelcomeInActive_40PLN_46d, A_LOW_AUTO_SCRATCH_WelcomeInActi…" at bounding box center [528, 119] width 191 height 11
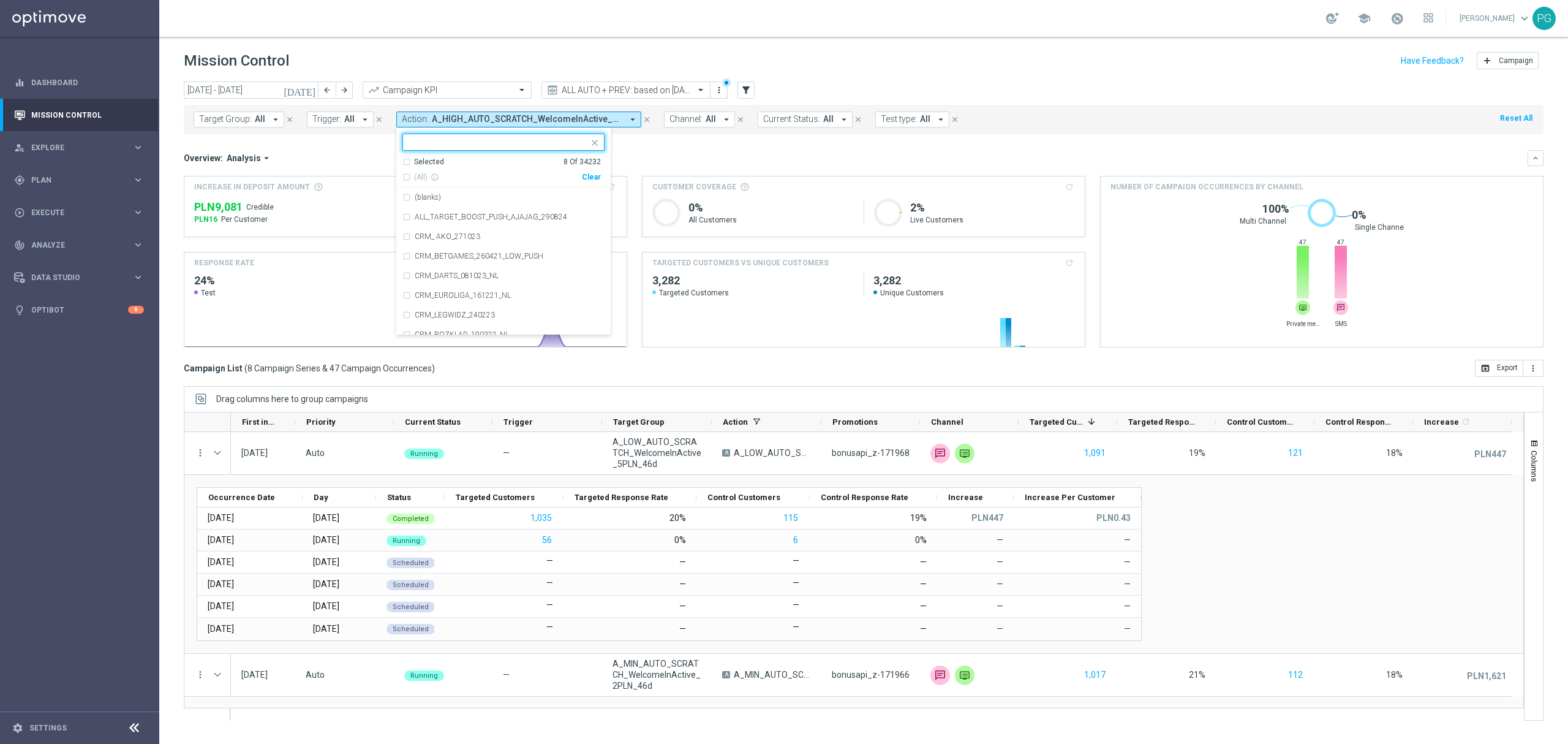
click at [0, 0] on div "Clear" at bounding box center [0, 0] width 0 height 0
click at [539, 143] on input "text" at bounding box center [498, 143] width 179 height 11
click at [446, 175] on span "(All Search Results)" at bounding box center [447, 177] width 67 height 11
type input "_re_"
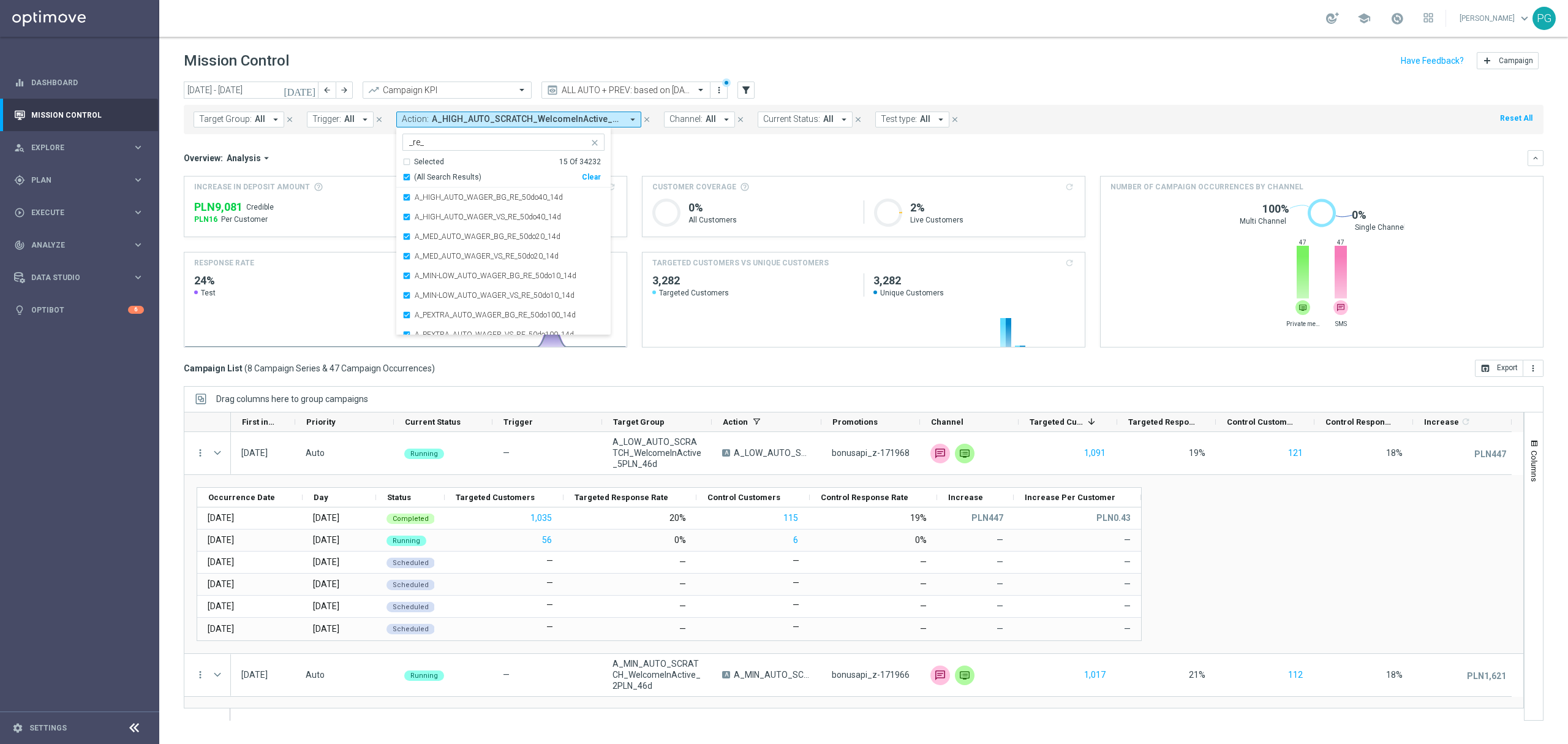
click at [677, 160] on div "Overview: Analysis arrow_drop_down" at bounding box center [856, 158] width 1344 height 11
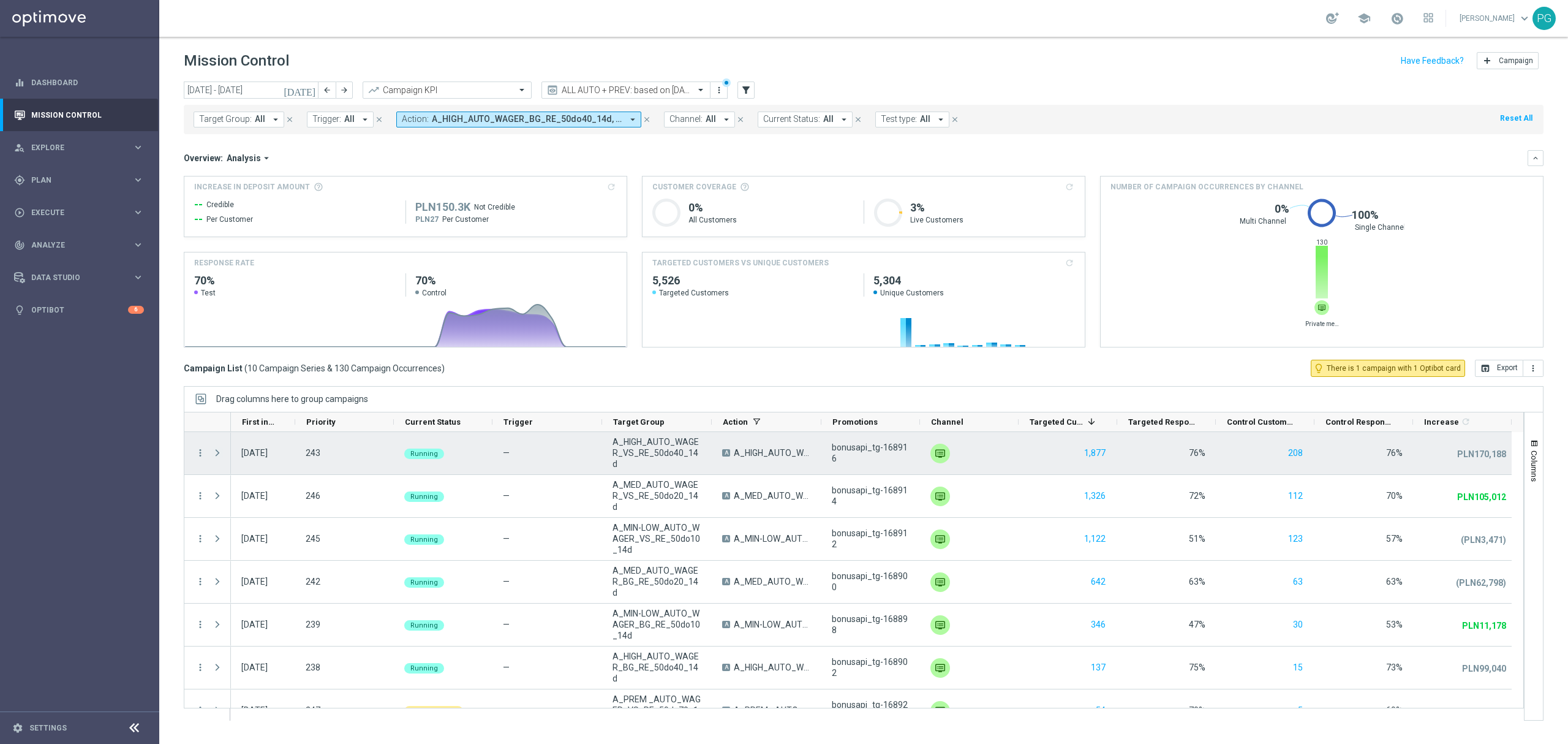
click at [221, 456] on span at bounding box center [218, 453] width 11 height 10
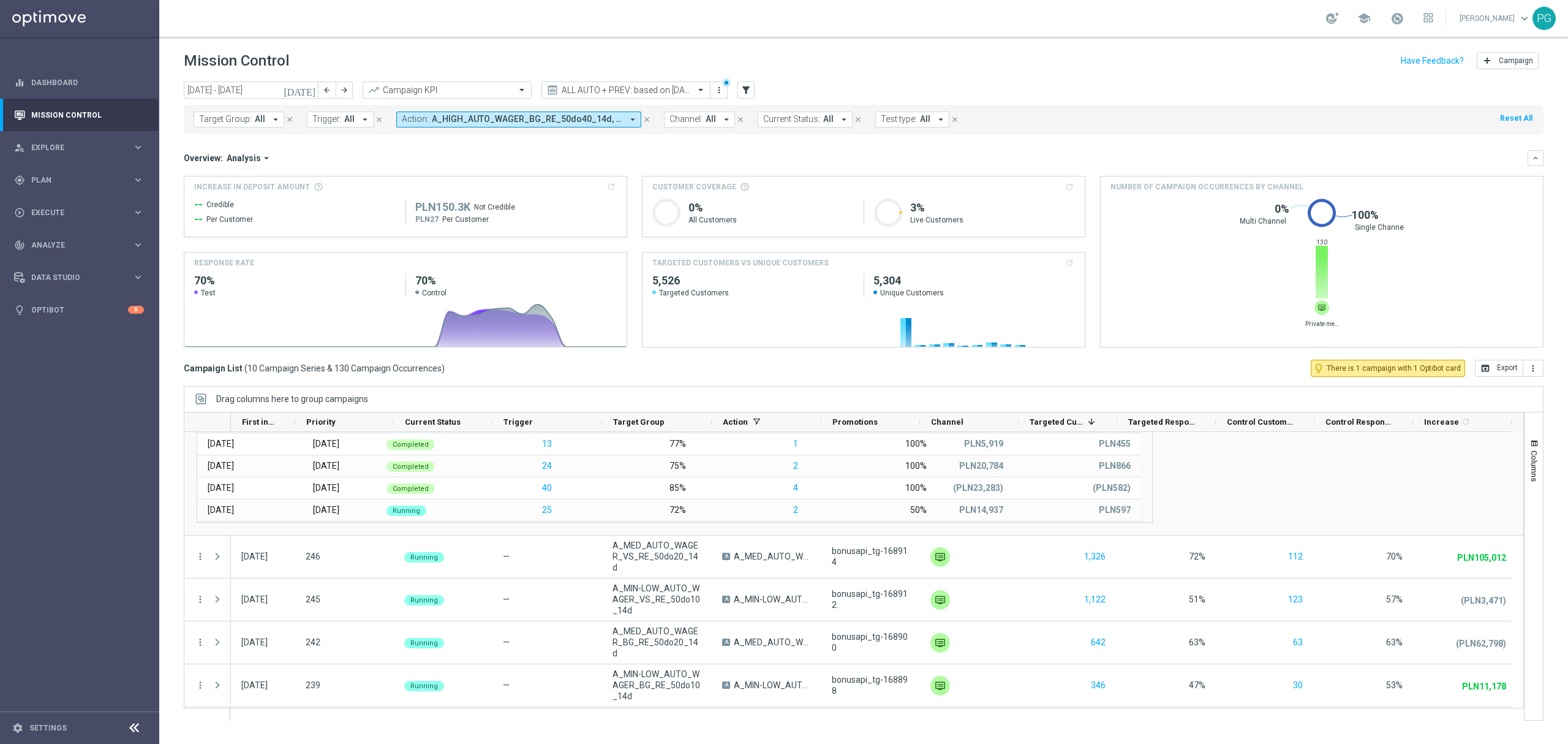
scroll to position [163, 0]
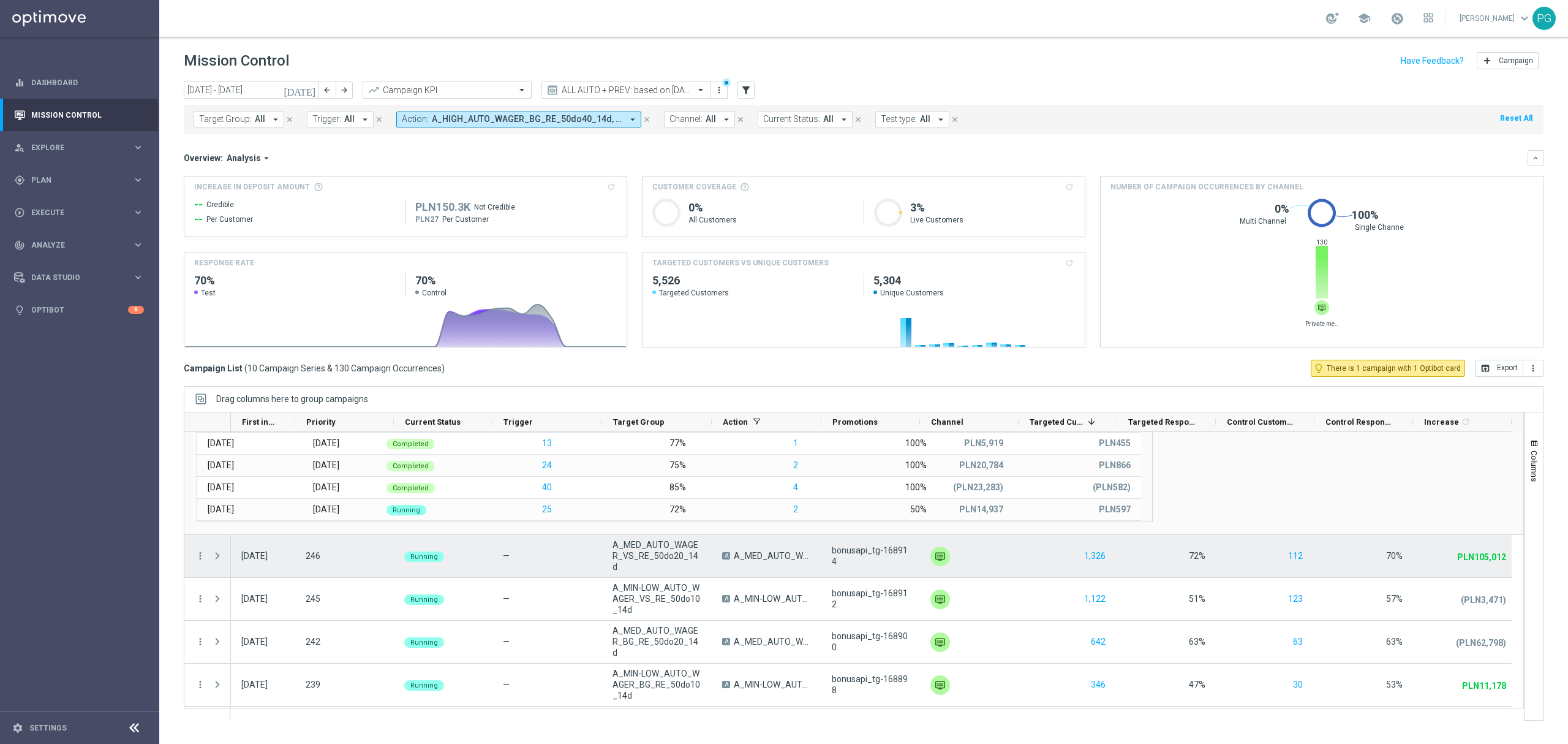
click at [217, 557] on span at bounding box center [218, 555] width 11 height 10
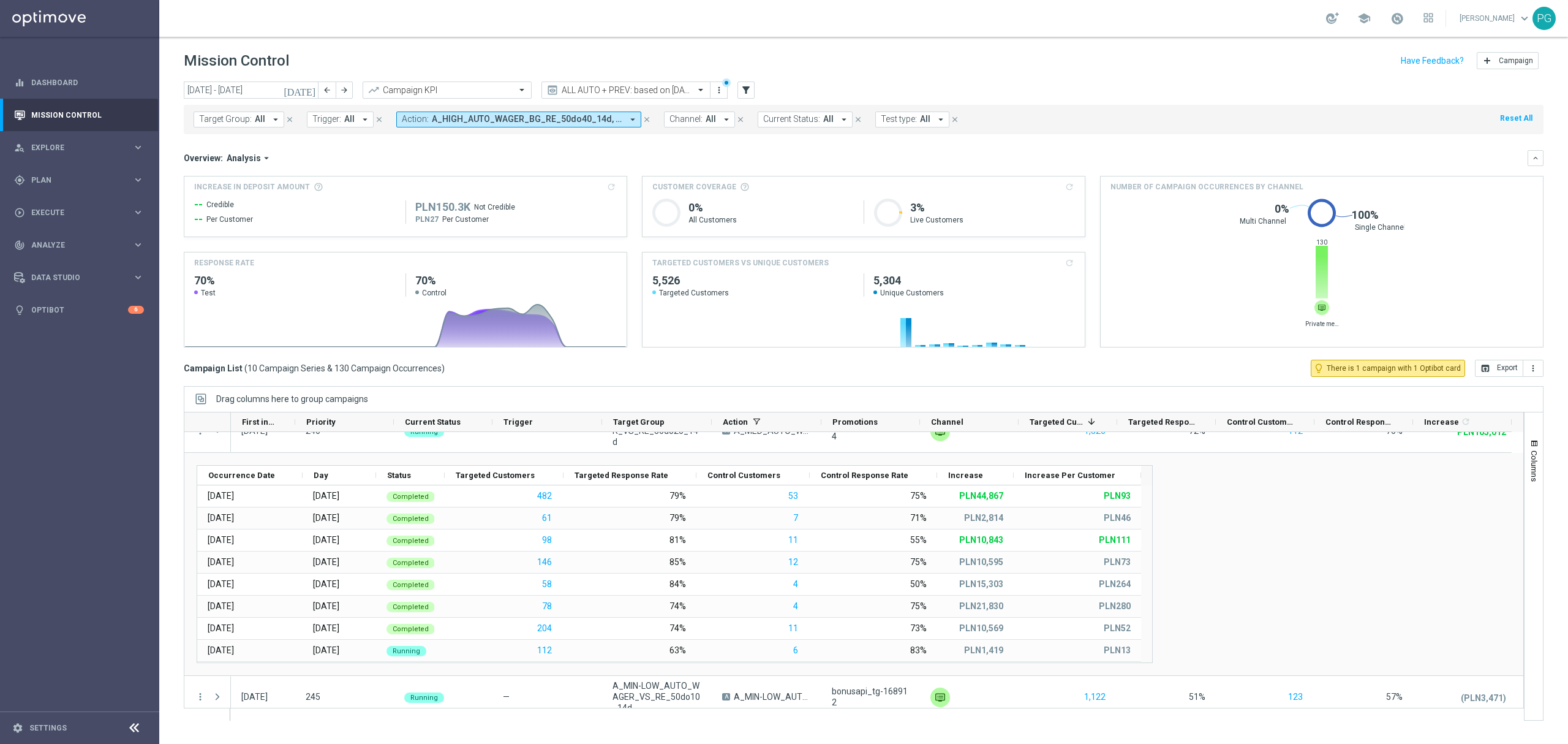
scroll to position [0, 0]
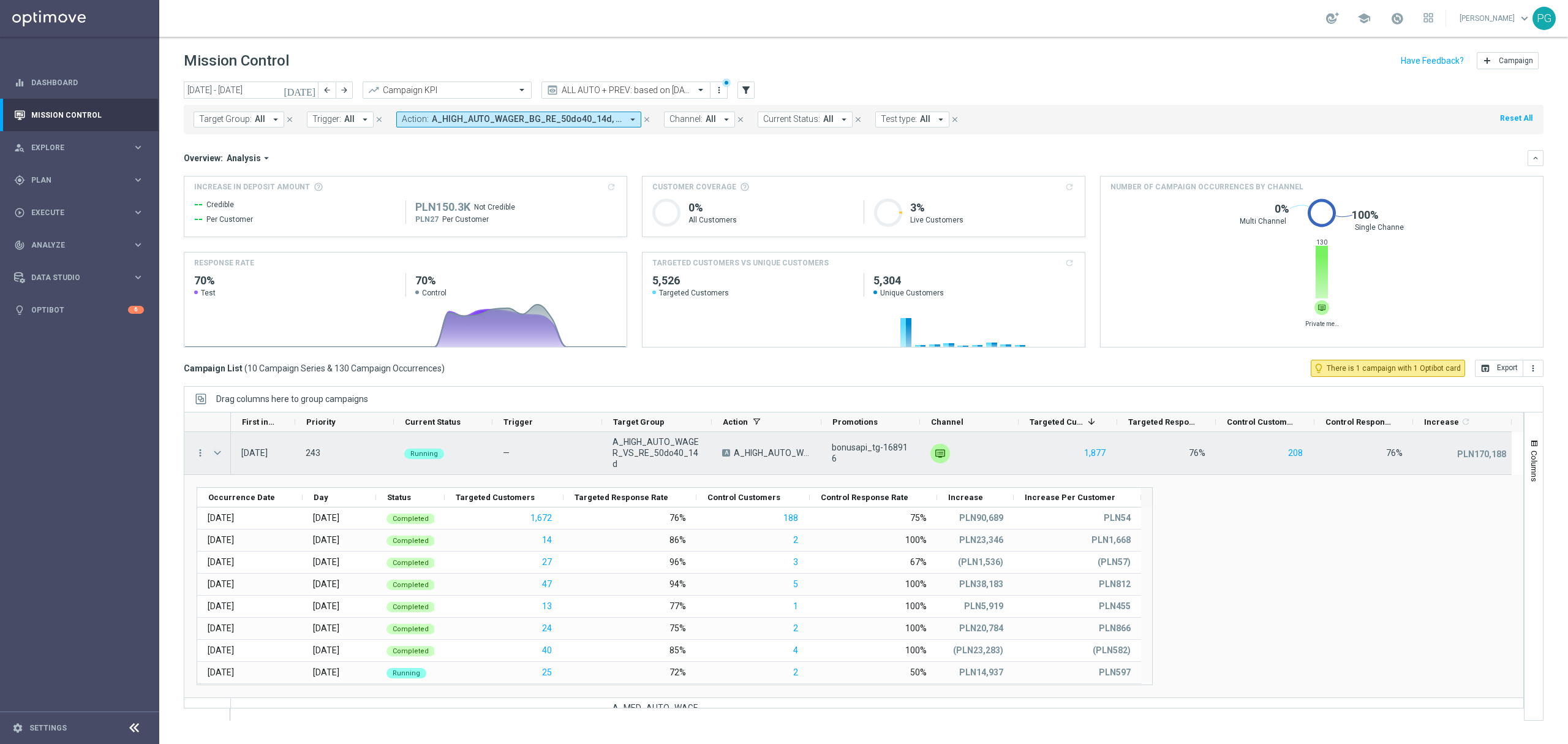
click at [219, 451] on span at bounding box center [218, 453] width 11 height 10
